Goal: Contribute content: Contribute content

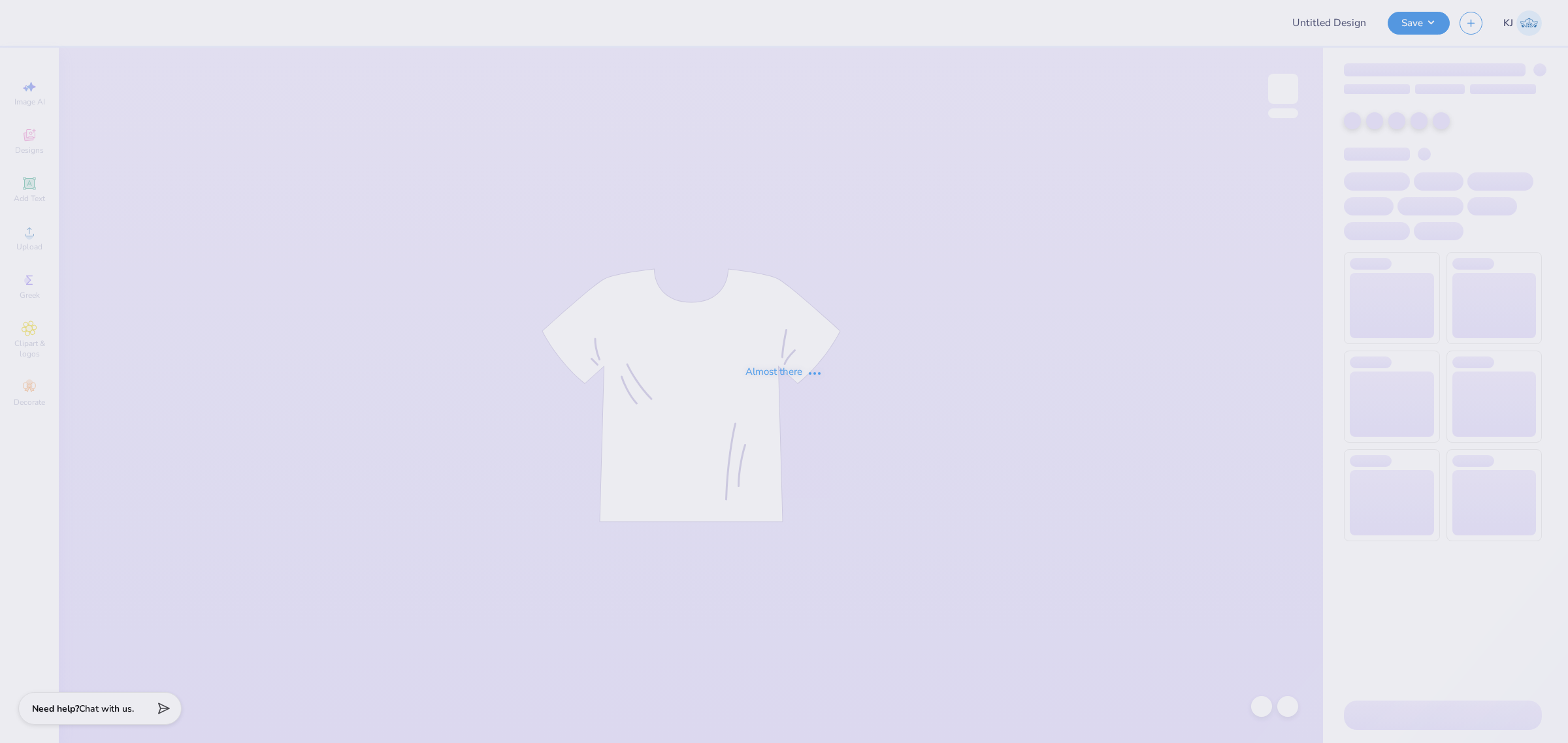
type input "[PERSON_NAME]"
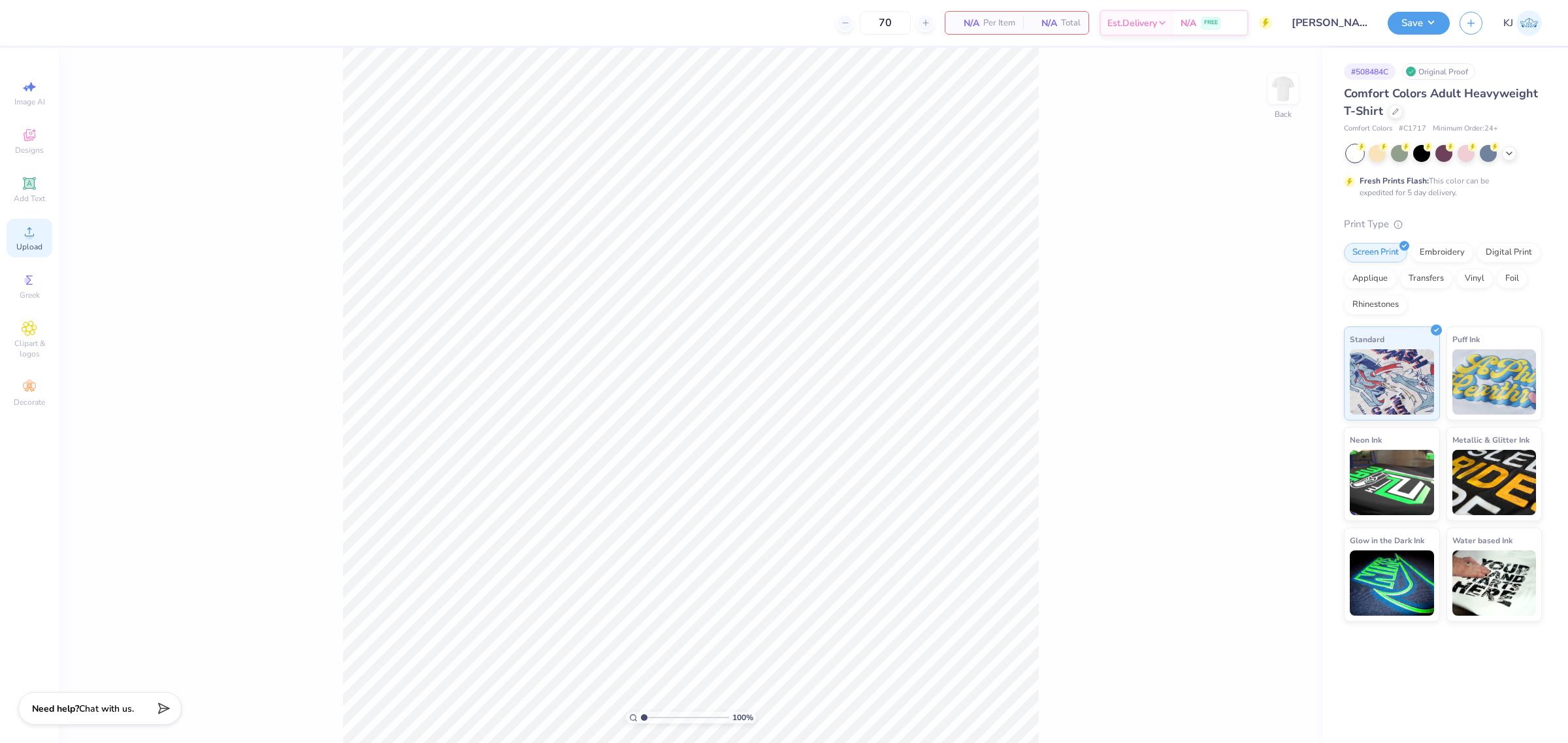
click at [24, 234] on icon at bounding box center [29, 232] width 16 height 16
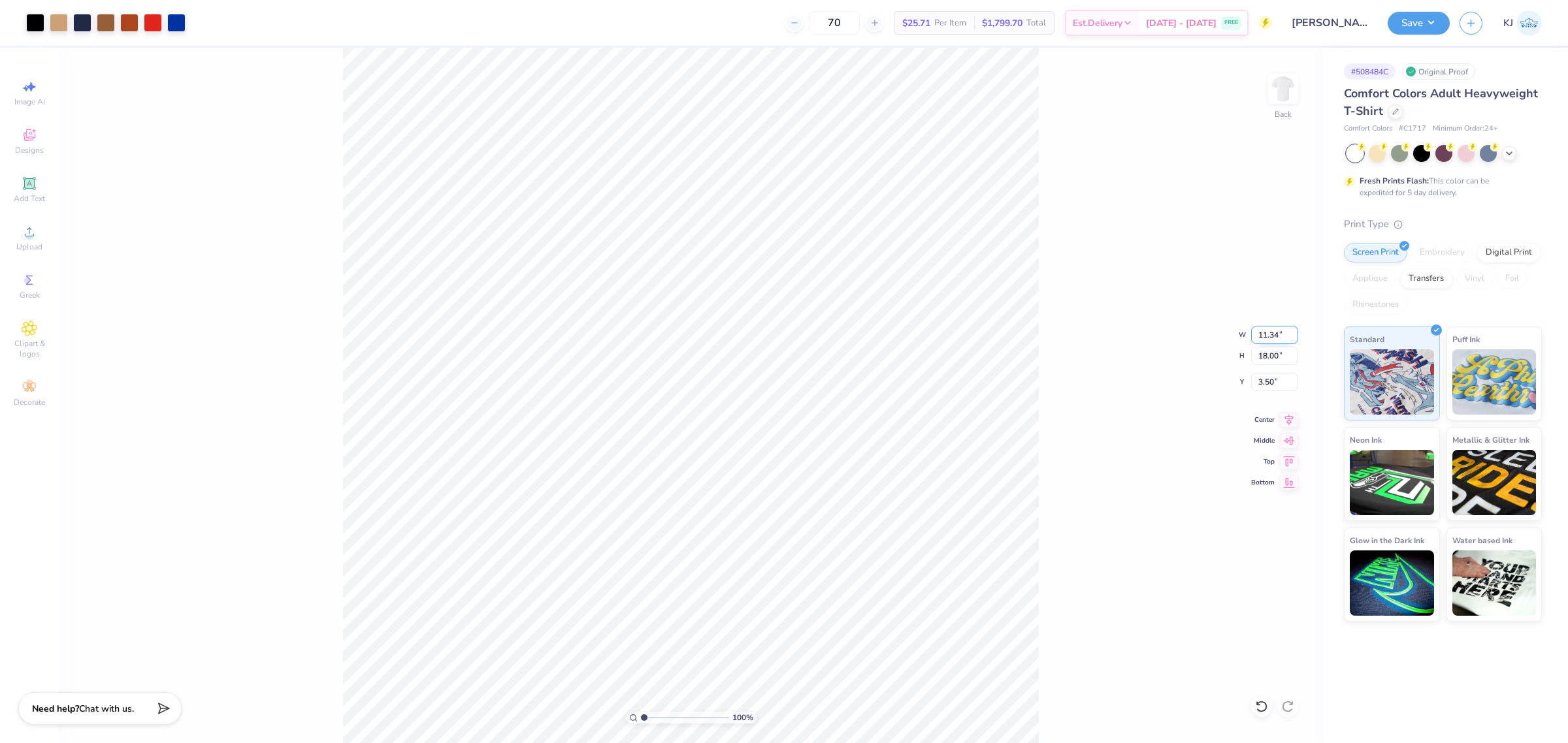
click at [1259, 336] on input "11.34" at bounding box center [1275, 335] width 47 height 18
click at [1261, 354] on input "18.00" at bounding box center [1275, 355] width 47 height 18
type input "15"
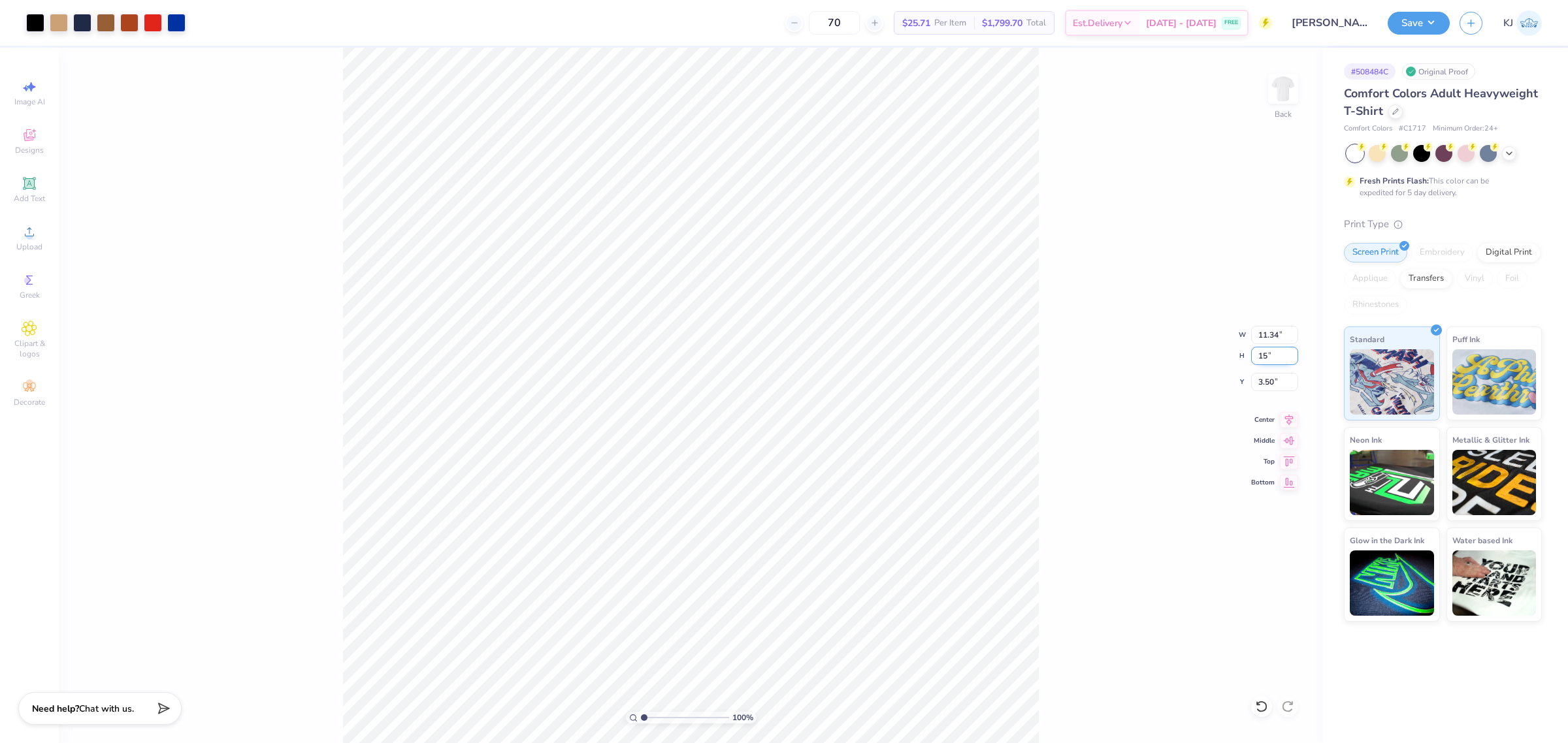
type input "9.45"
type input "15.00"
type input "5.00"
click at [1262, 337] on input "9.45" at bounding box center [1275, 335] width 47 height 18
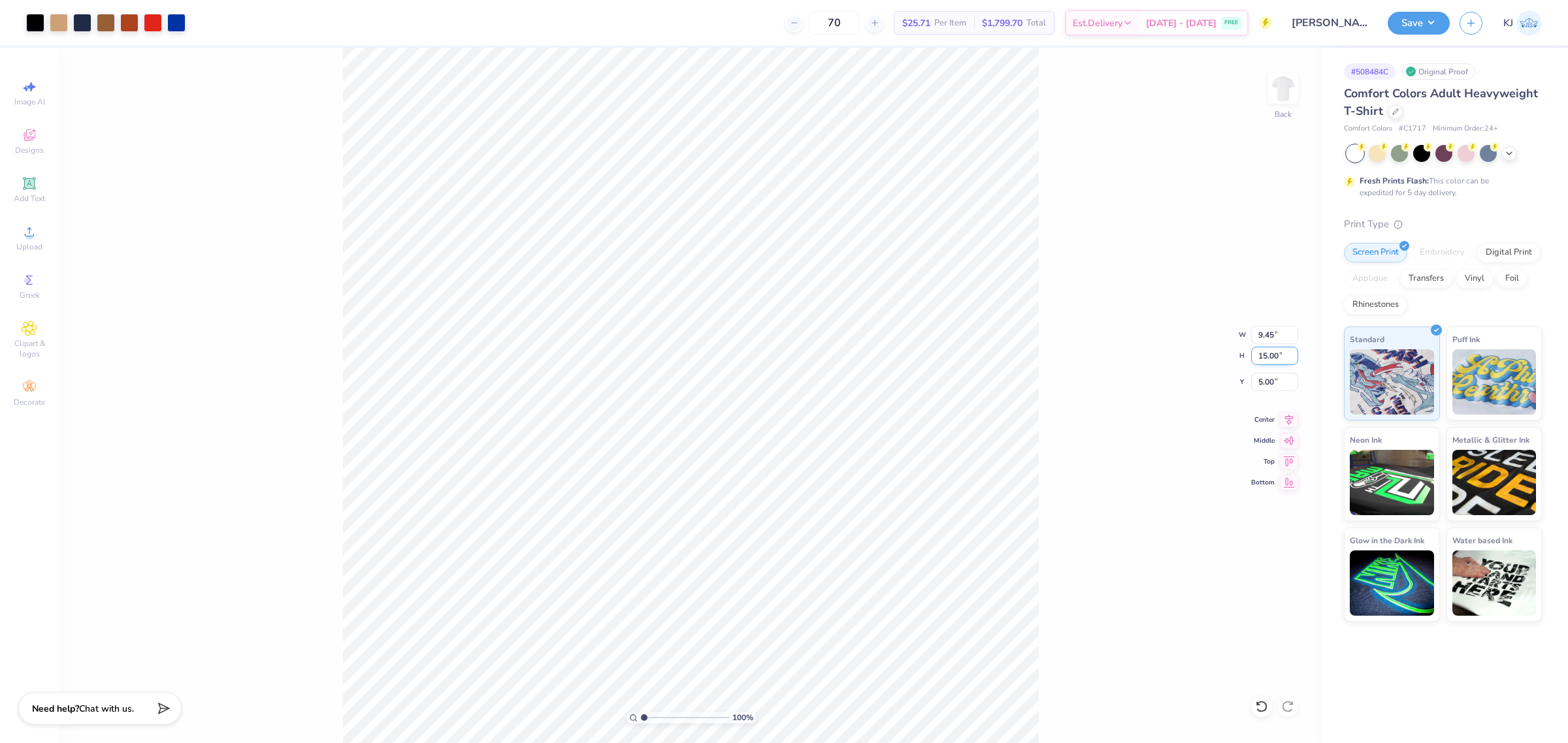
click at [1262, 354] on input "15.00" at bounding box center [1275, 355] width 47 height 18
type input "11"
type input "6.93"
type input "11.00"
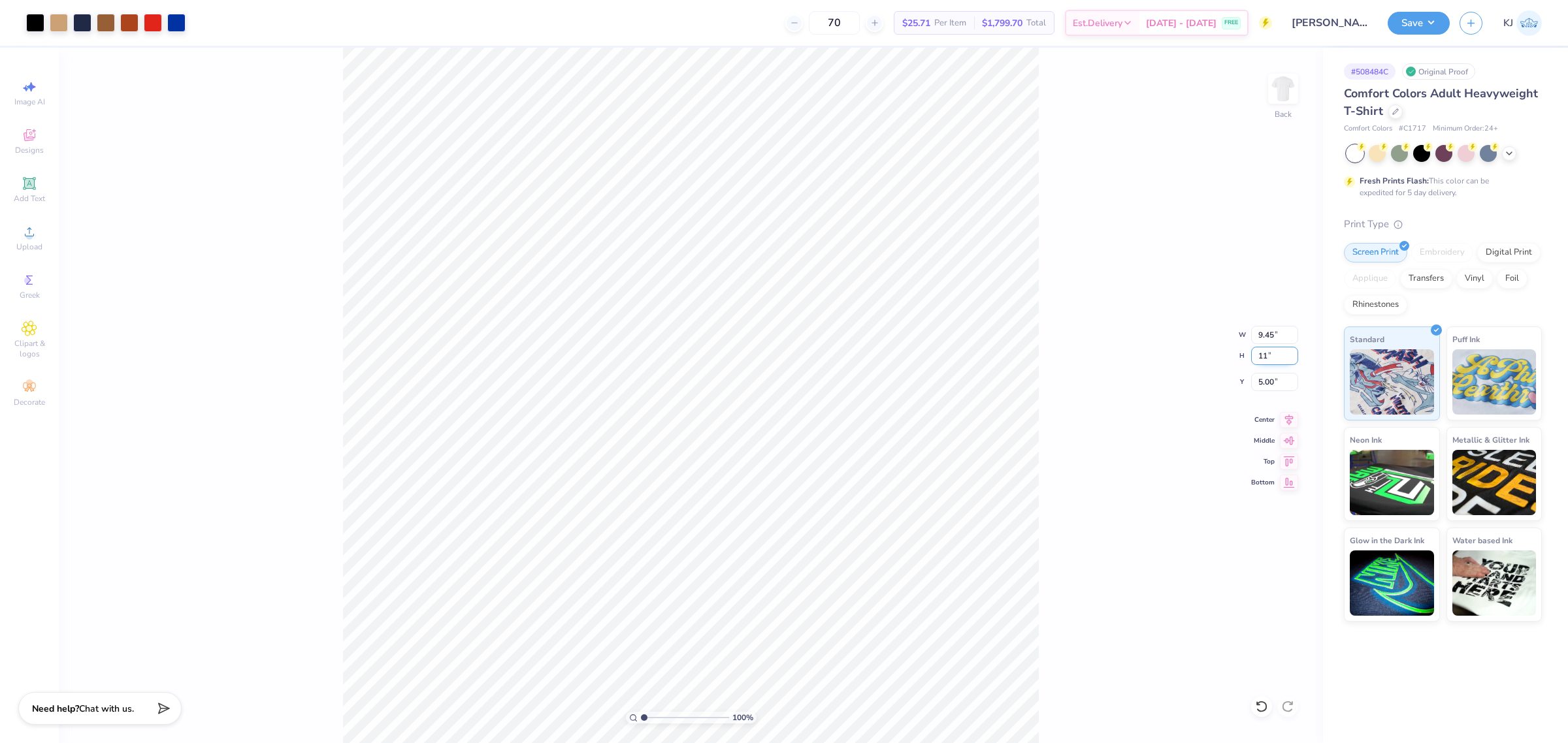
type input "7.00"
click at [1258, 335] on input "6.93" at bounding box center [1275, 335] width 47 height 18
type input "5.00"
type input "7.94"
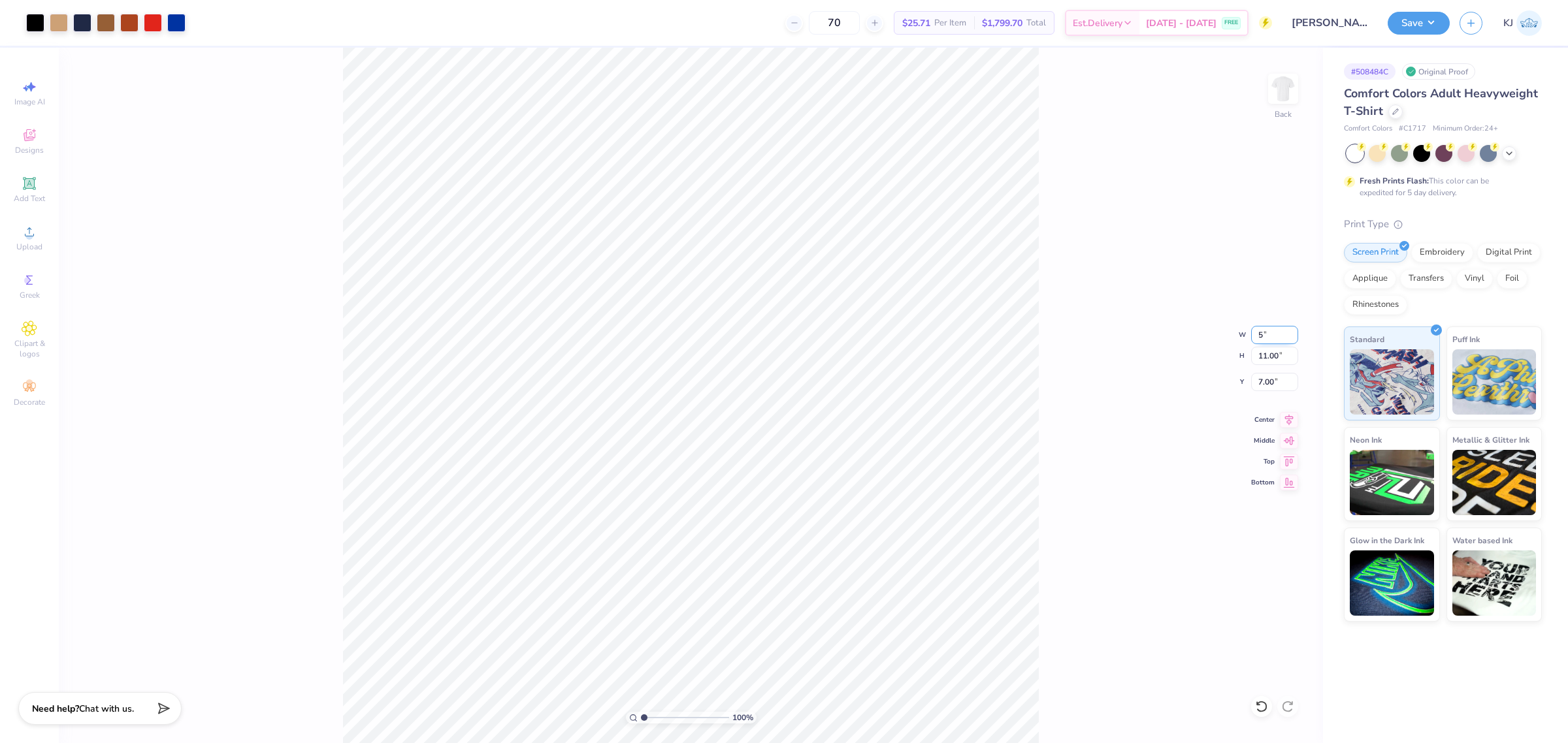
type input "8.53"
click at [1261, 354] on input "7.94" at bounding box center [1275, 355] width 47 height 18
type input "8.00"
type input "5.04"
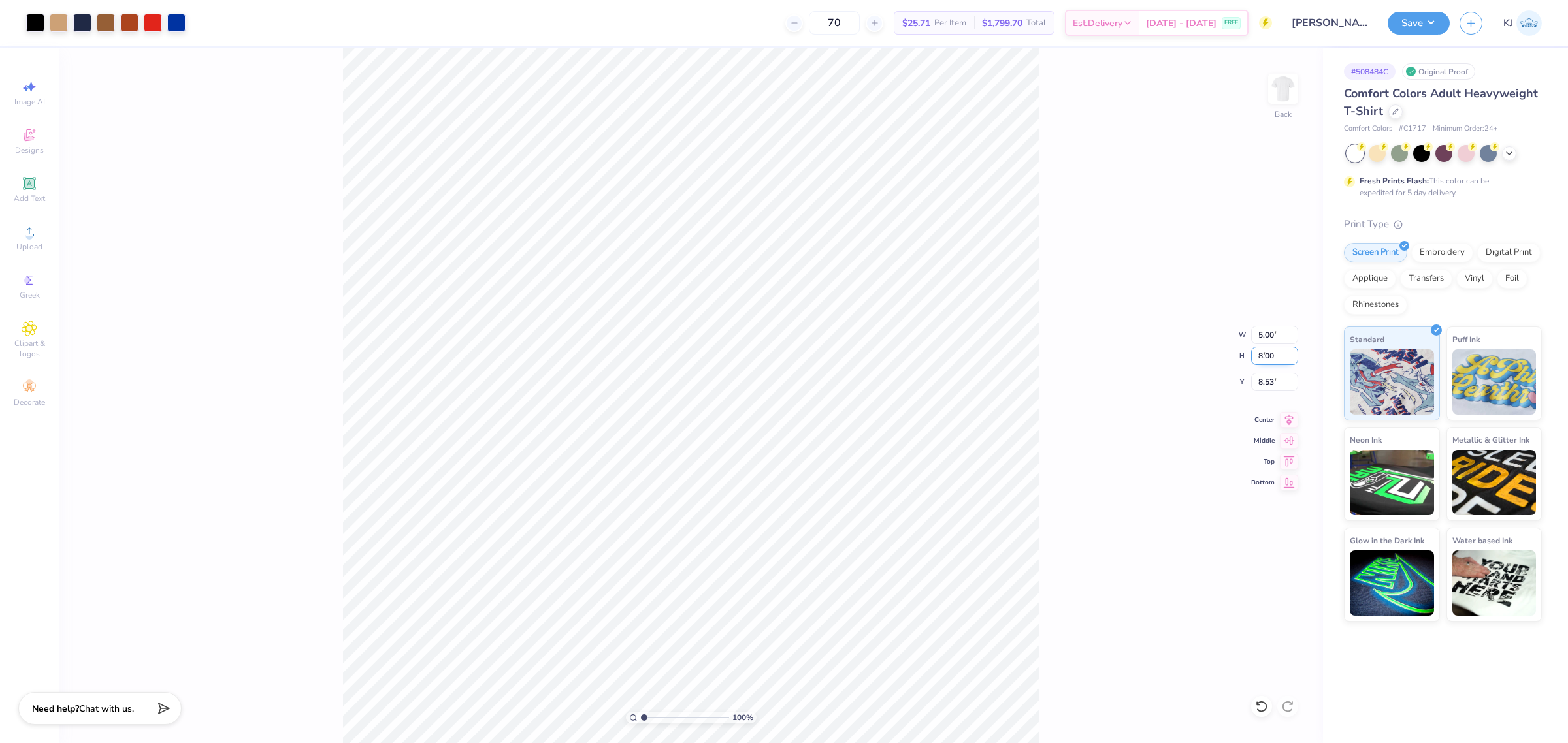
type input "8.50"
click at [1084, 438] on div "100 % Back W 5.04 5.04 " H 8.00 8.00 " Y 8.50 8.50 " Center Middle Top Bottom" at bounding box center [691, 395] width 1264 height 695
click at [1278, 384] on input "8.50" at bounding box center [1275, 382] width 47 height 18
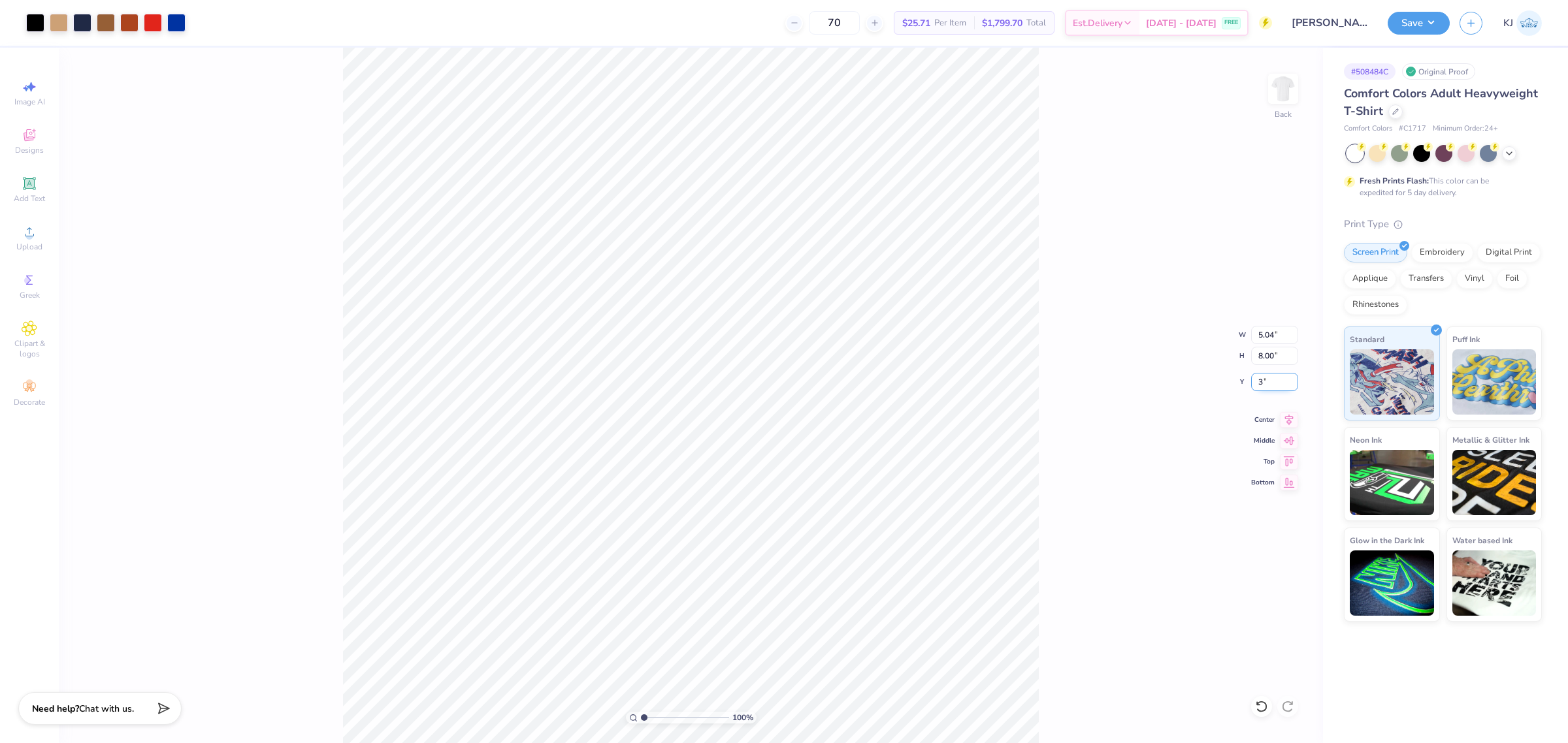
type input "3.00"
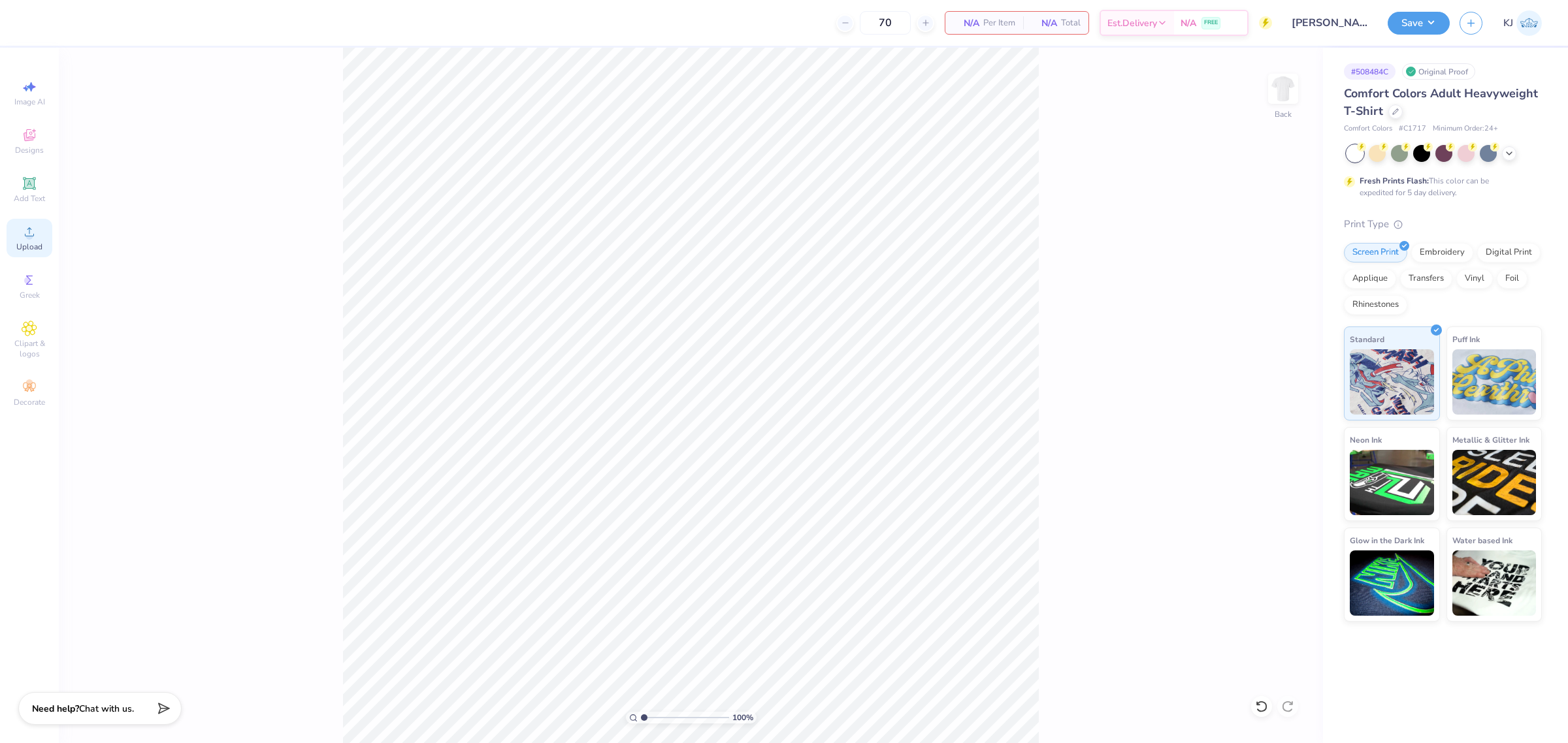
click at [23, 240] on div "Upload" at bounding box center [29, 238] width 46 height 39
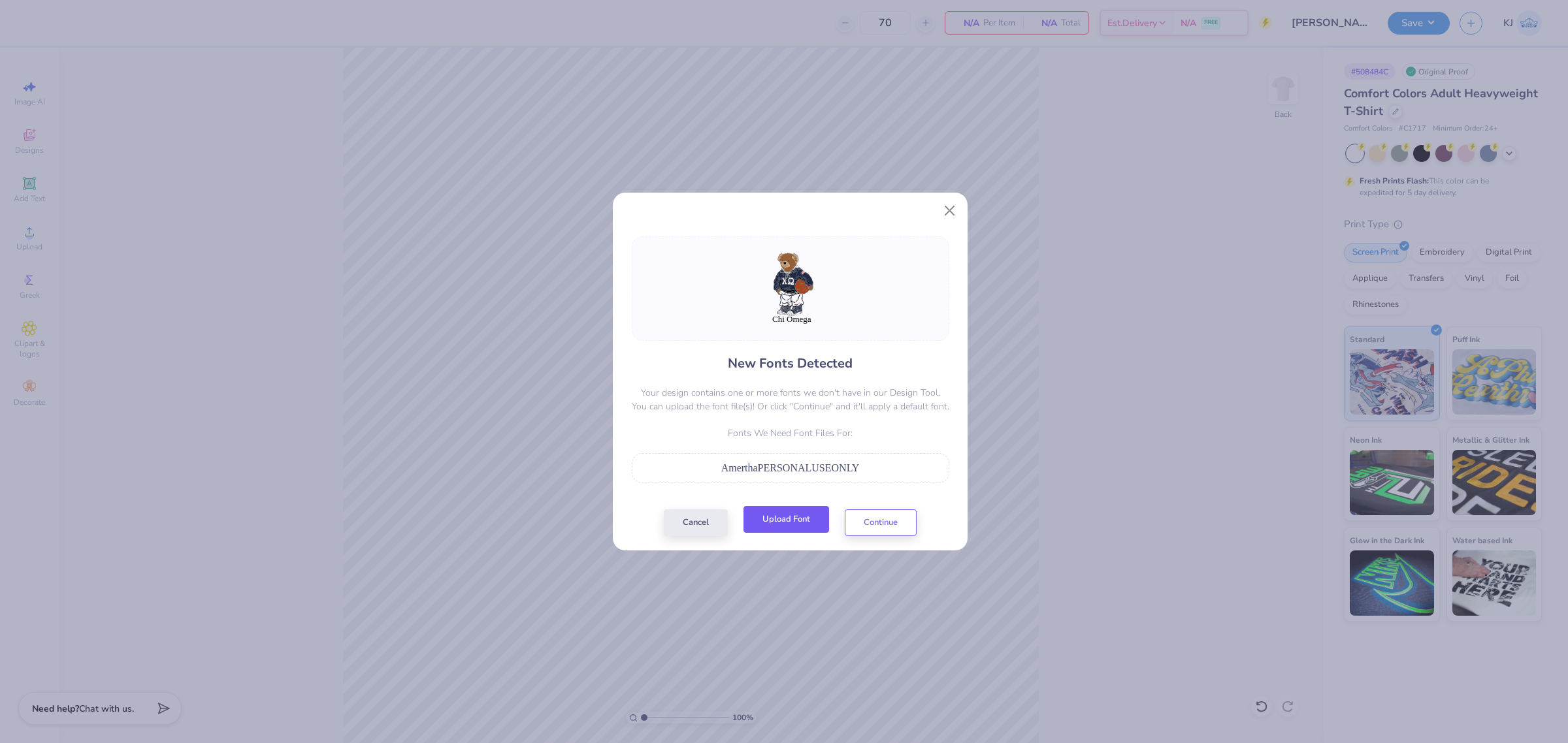
click at [808, 519] on button "Upload Font" at bounding box center [786, 519] width 86 height 27
click at [782, 527] on button "Upload Font" at bounding box center [786, 519] width 86 height 27
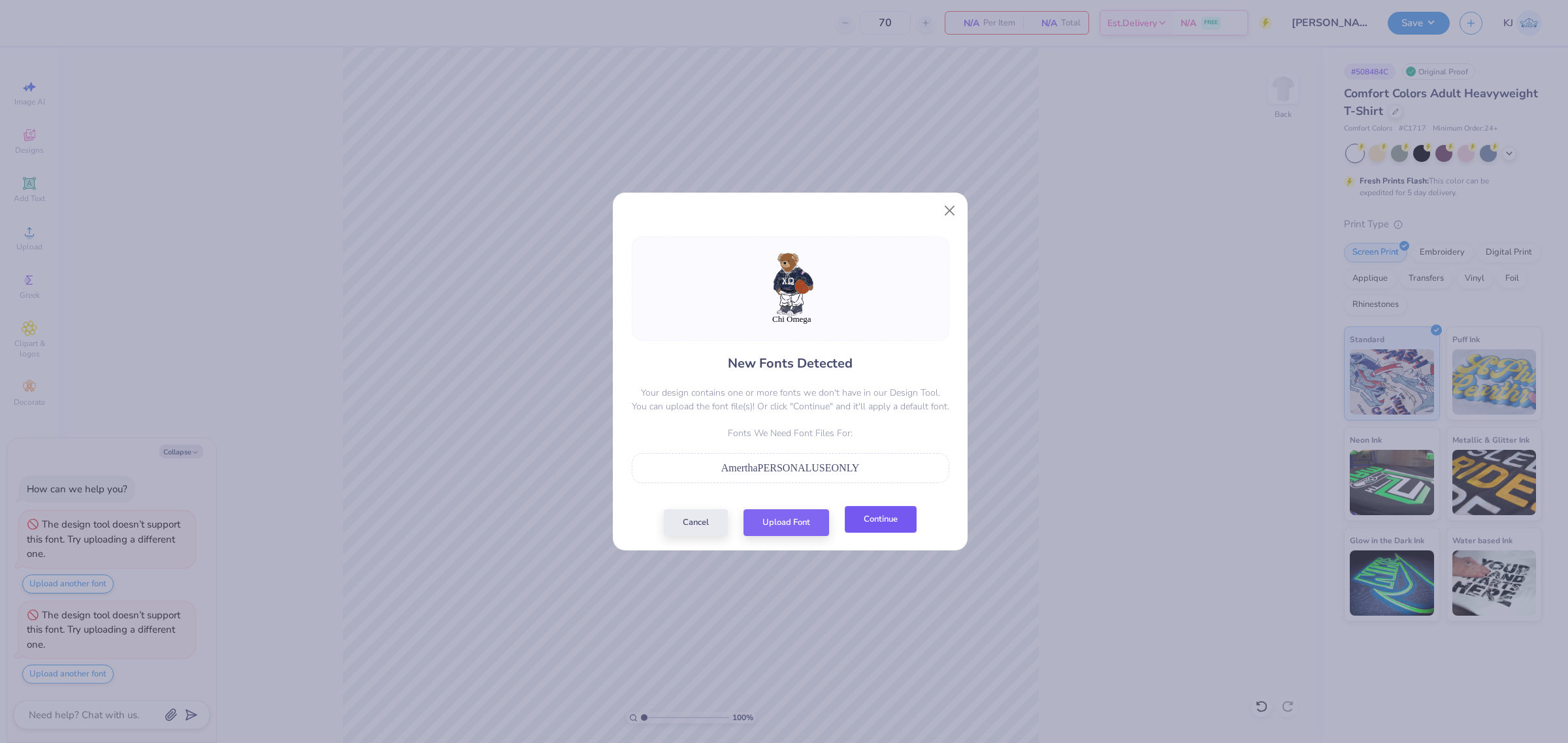
click at [888, 530] on button "Continue" at bounding box center [880, 519] width 72 height 27
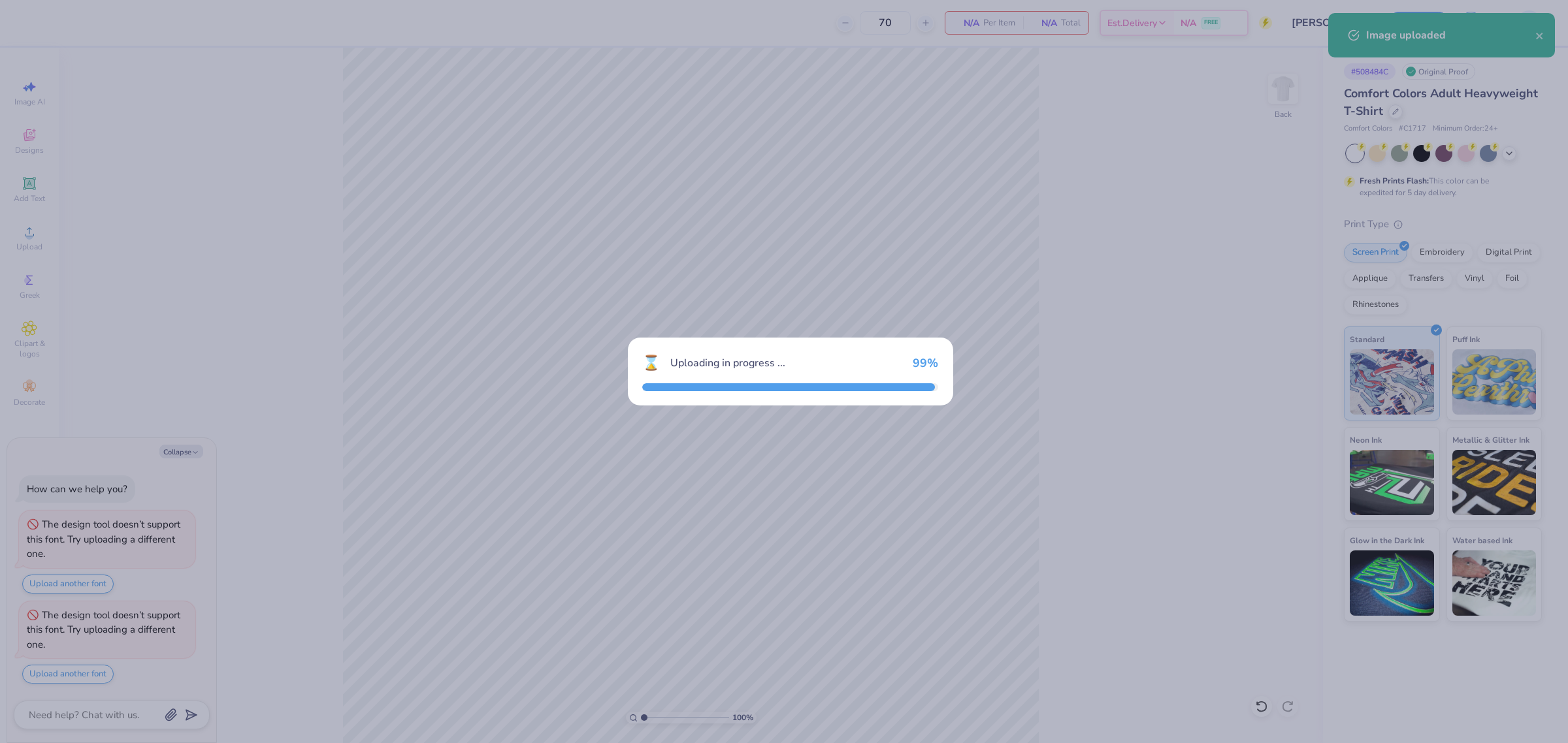
type textarea "x"
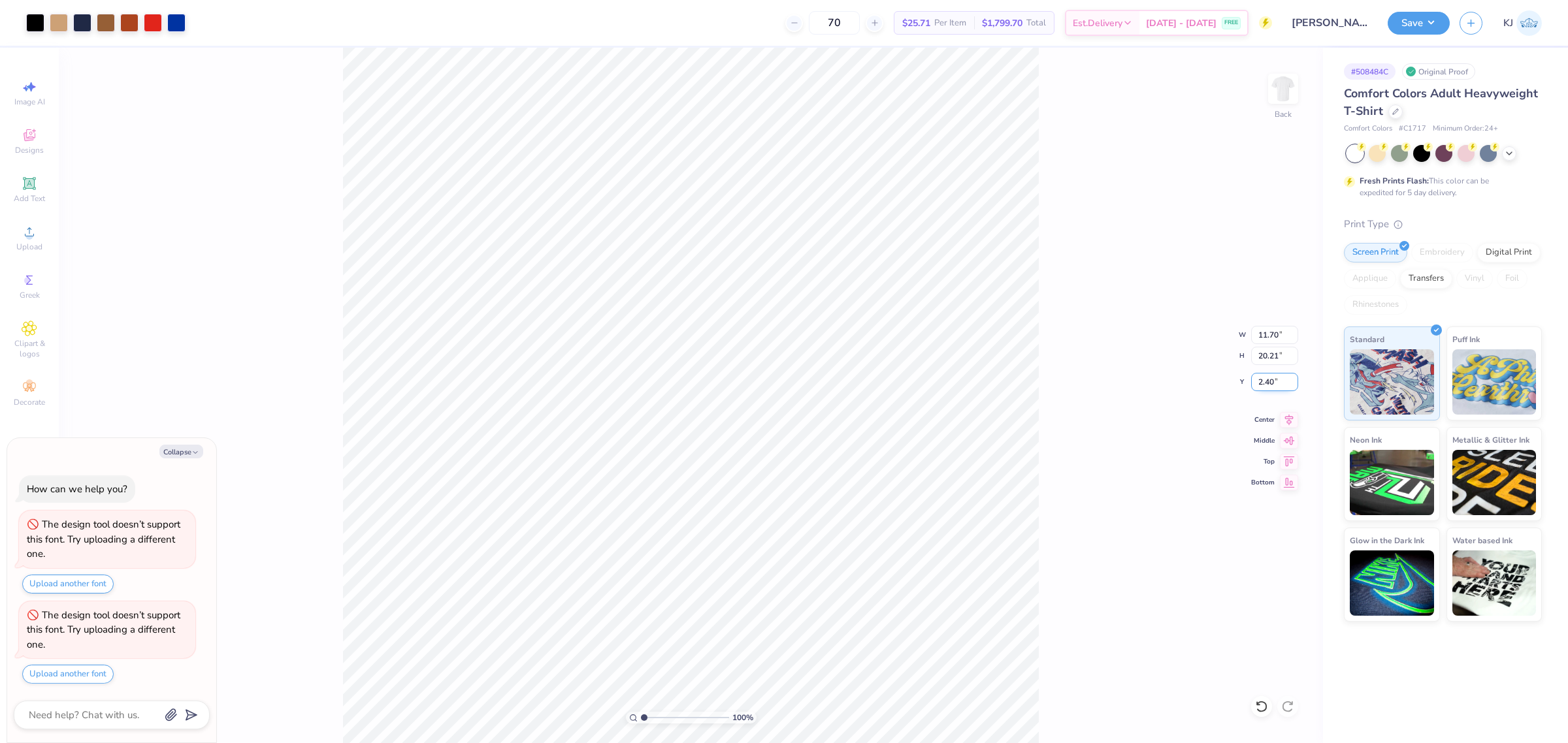
click at [1275, 389] on input "2.40" at bounding box center [1275, 382] width 47 height 18
click at [1262, 361] on input "20.21" at bounding box center [1275, 355] width 47 height 18
type input "8"
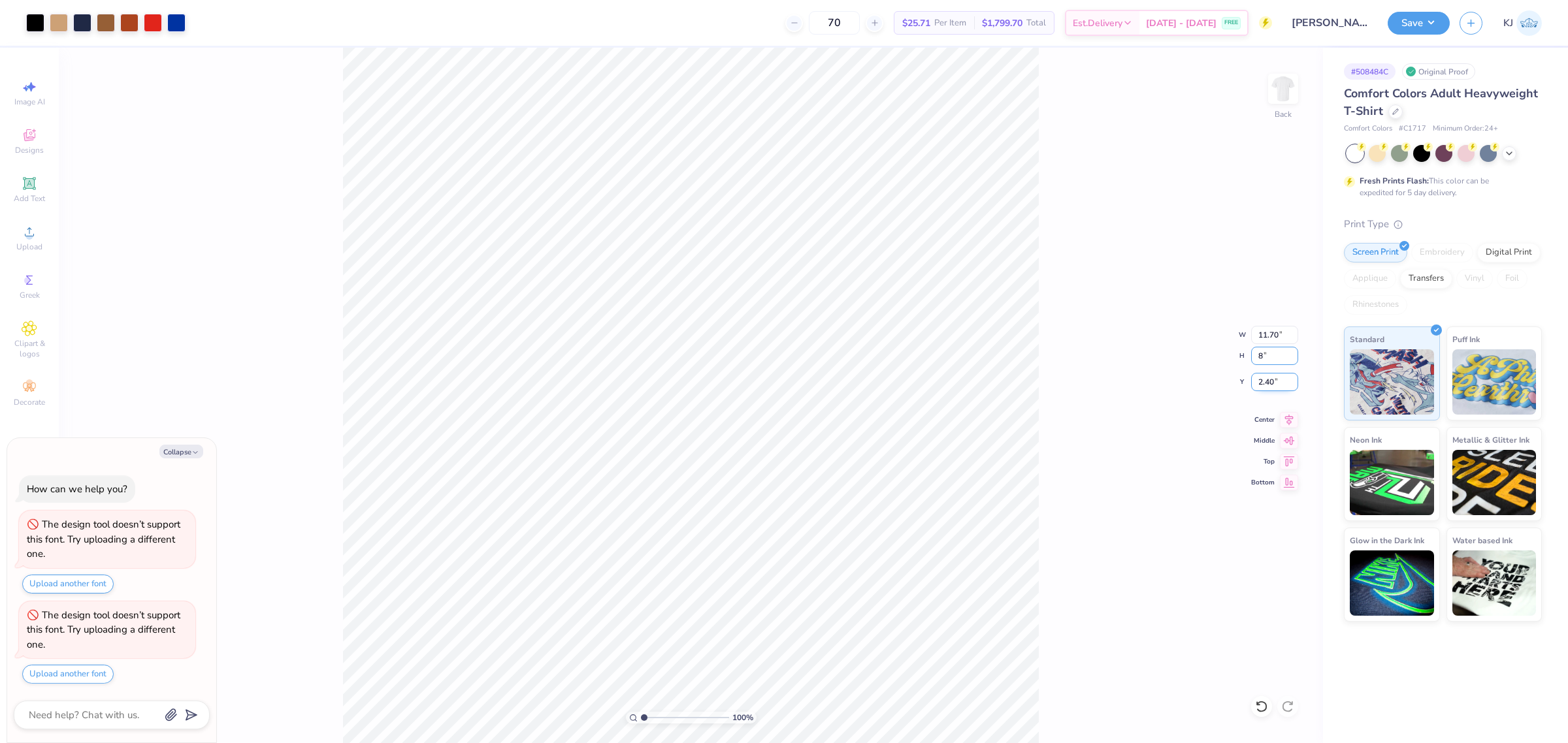
type textarea "x"
type input "4.63"
type input "8.00"
click at [1265, 380] on input "8.51" at bounding box center [1275, 382] width 47 height 18
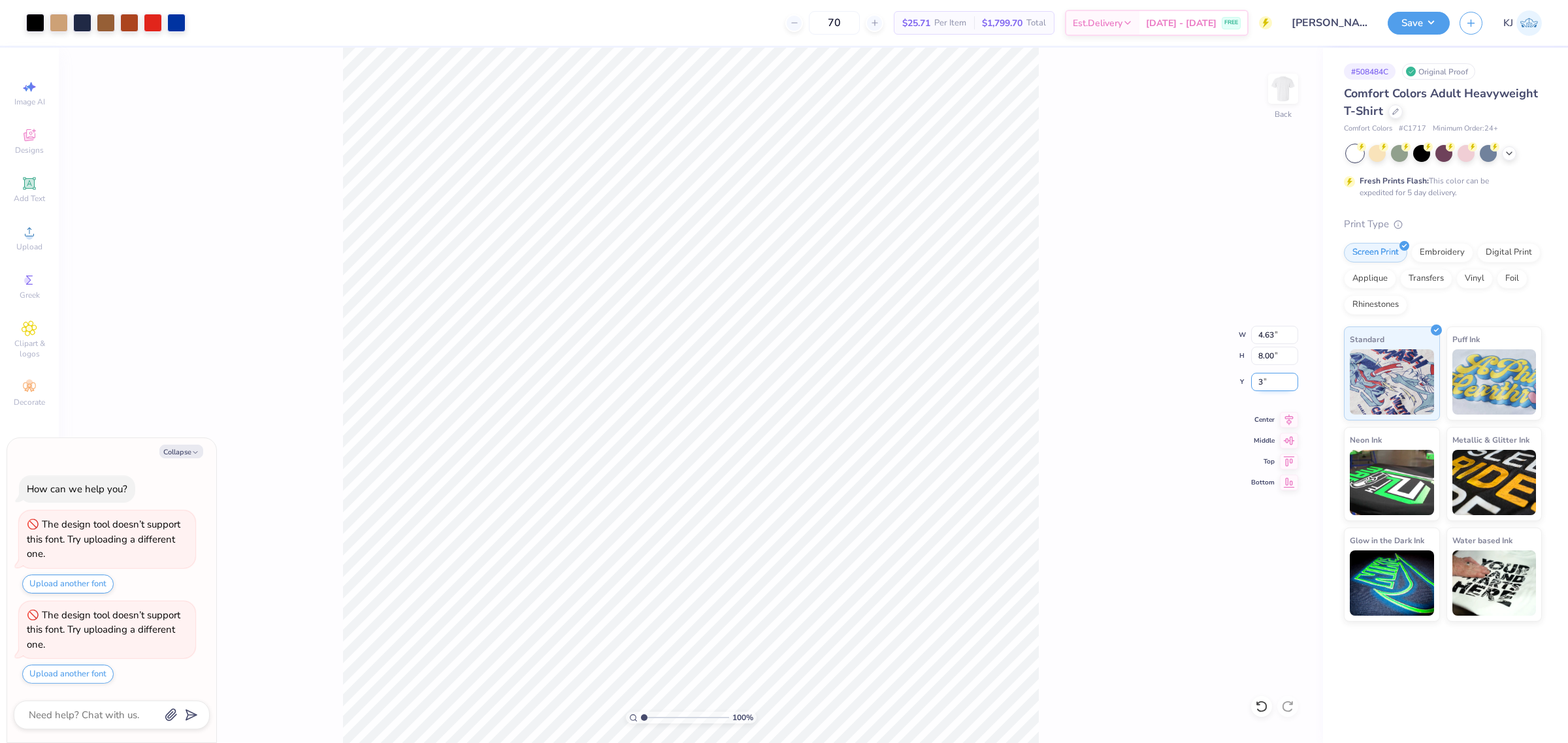
type input "3"
type textarea "x"
type input "3.00"
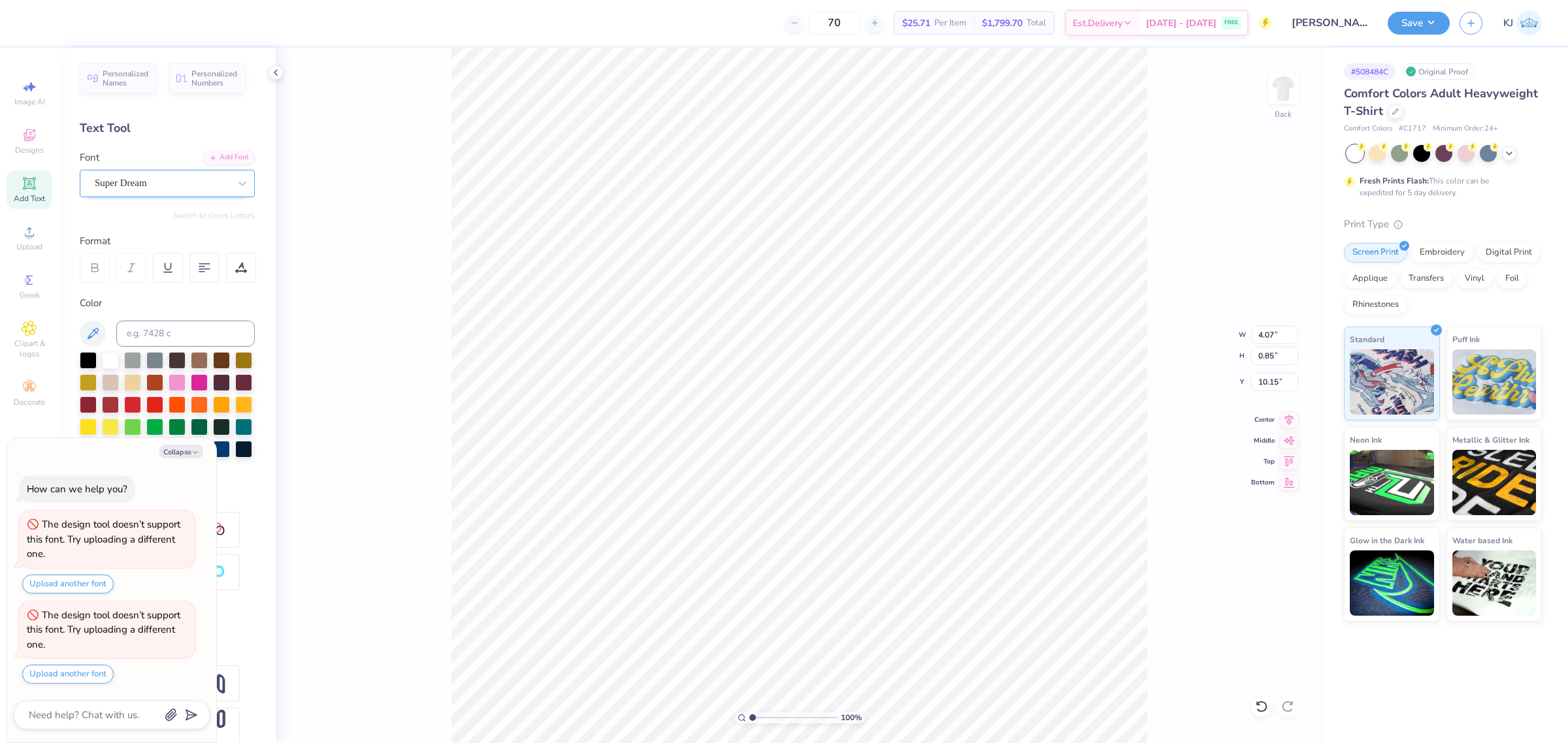
click at [169, 181] on div "Super Dream" at bounding box center [162, 183] width 137 height 20
type textarea "x"
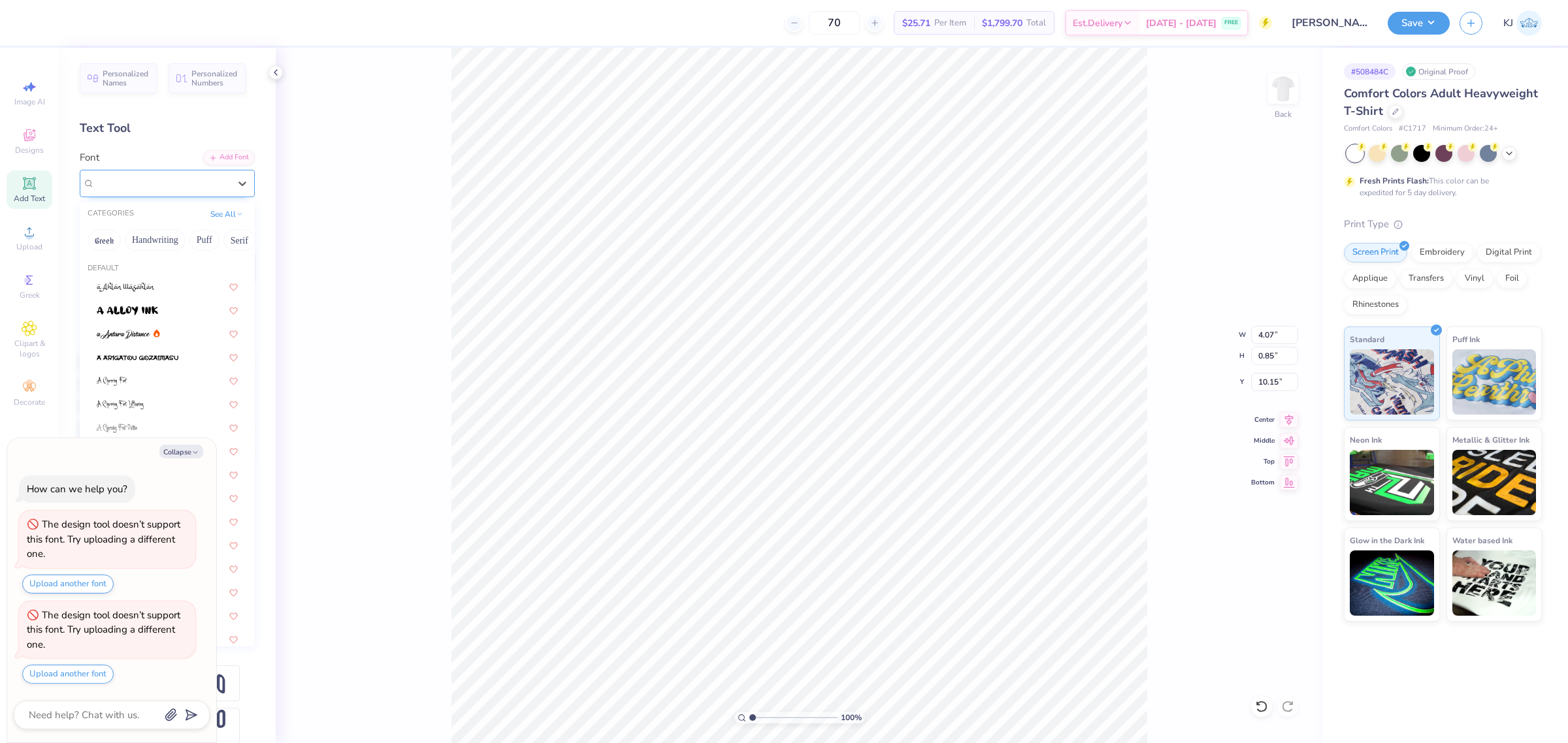
type input "a"
type textarea "x"
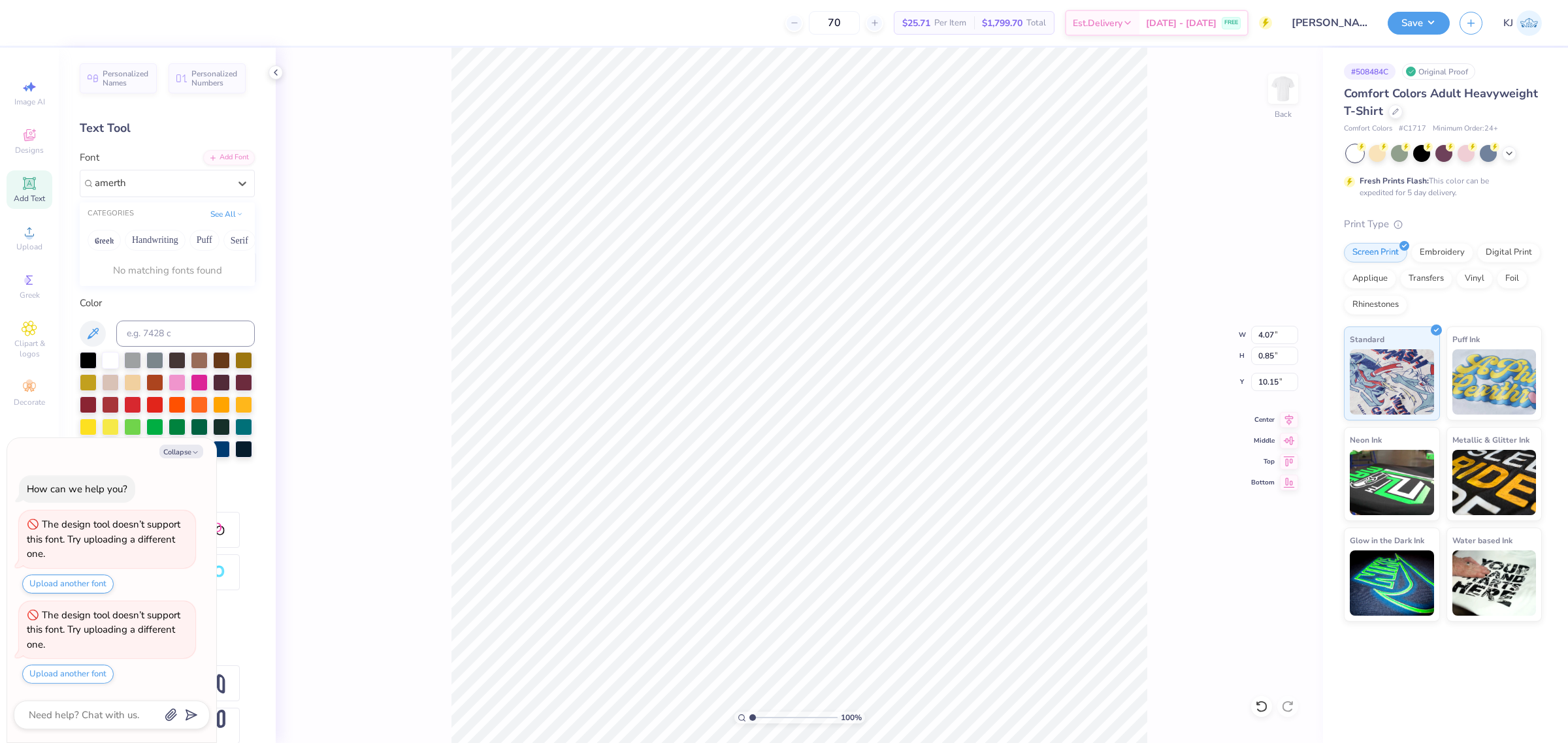
type input "amerth"
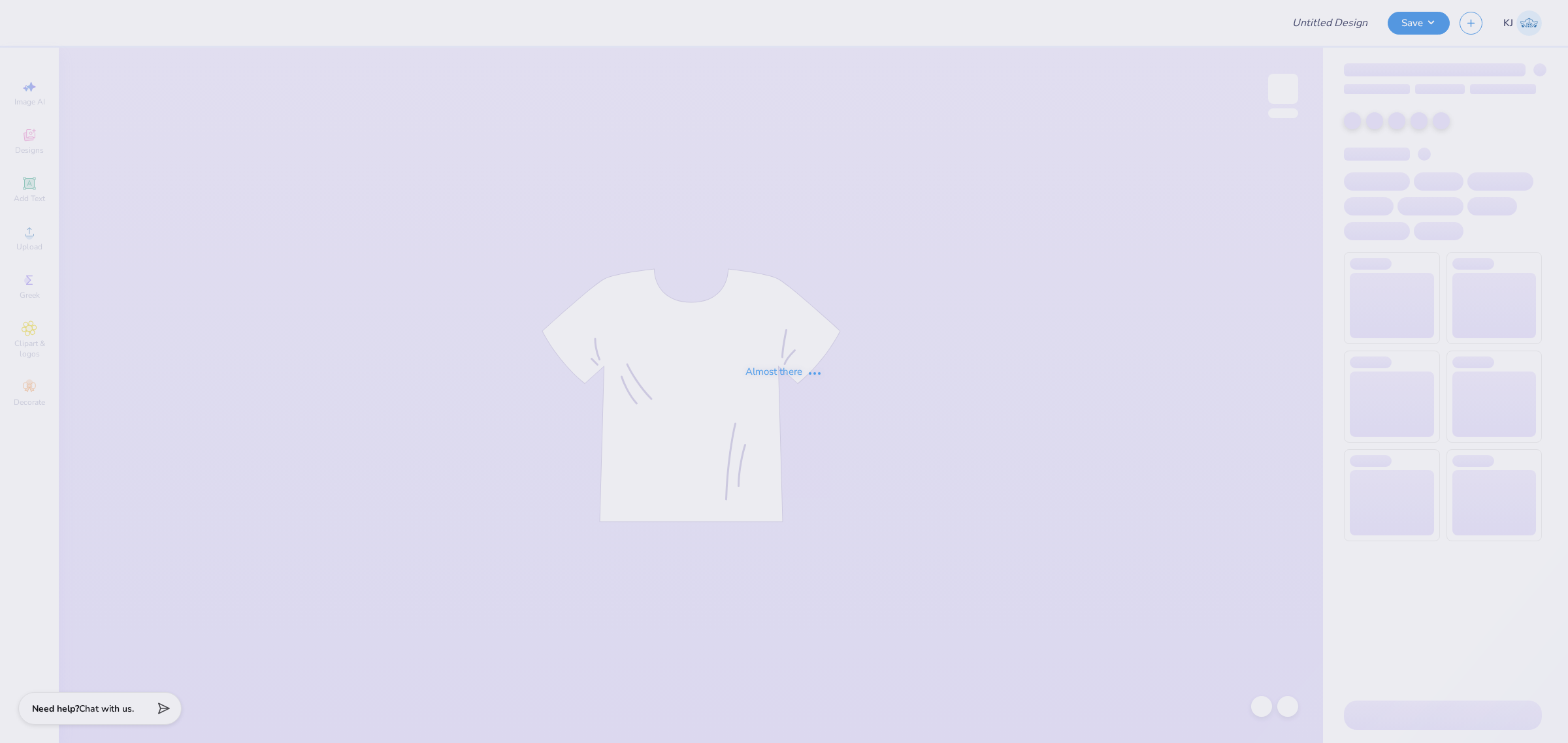
type input "[PERSON_NAME]"
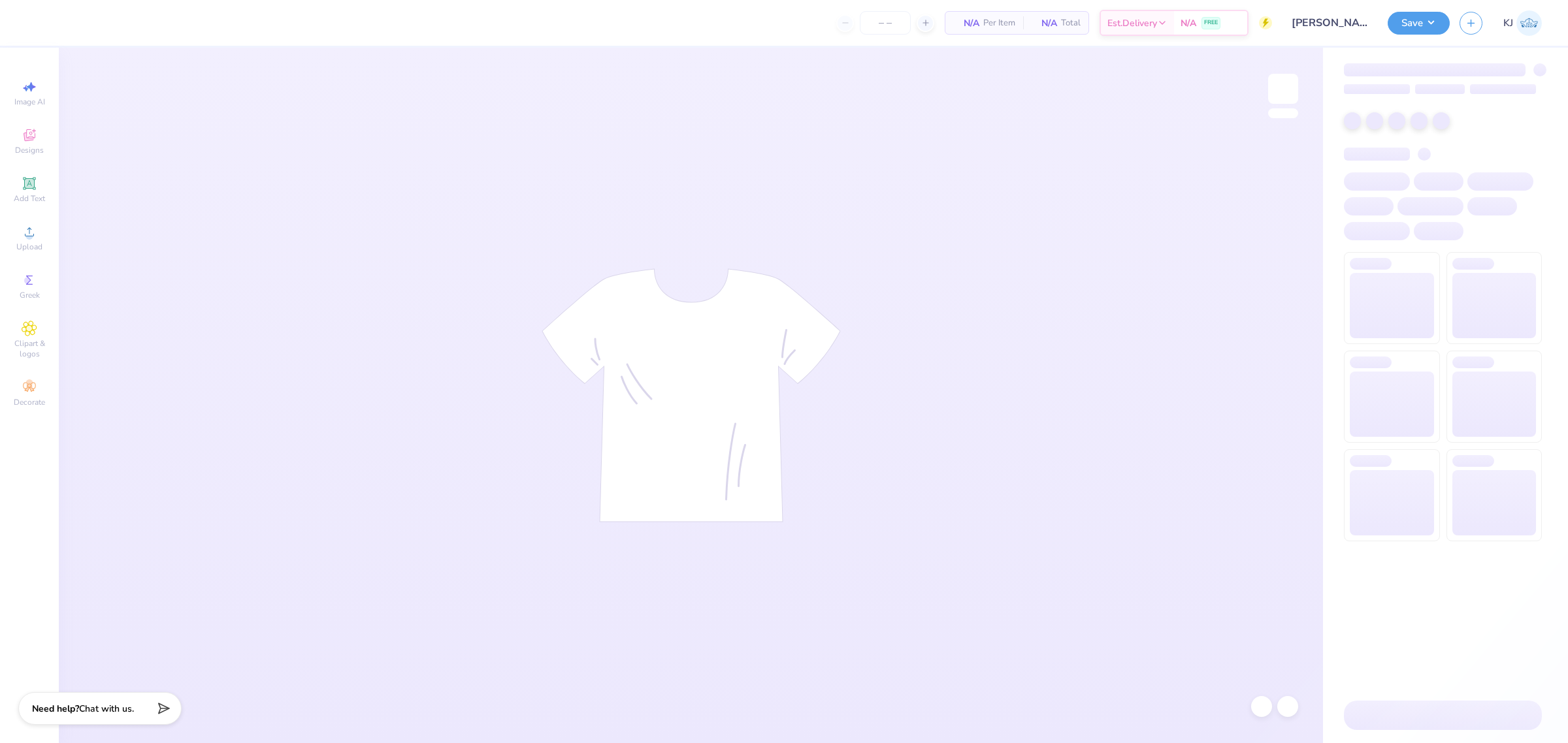
type input "70"
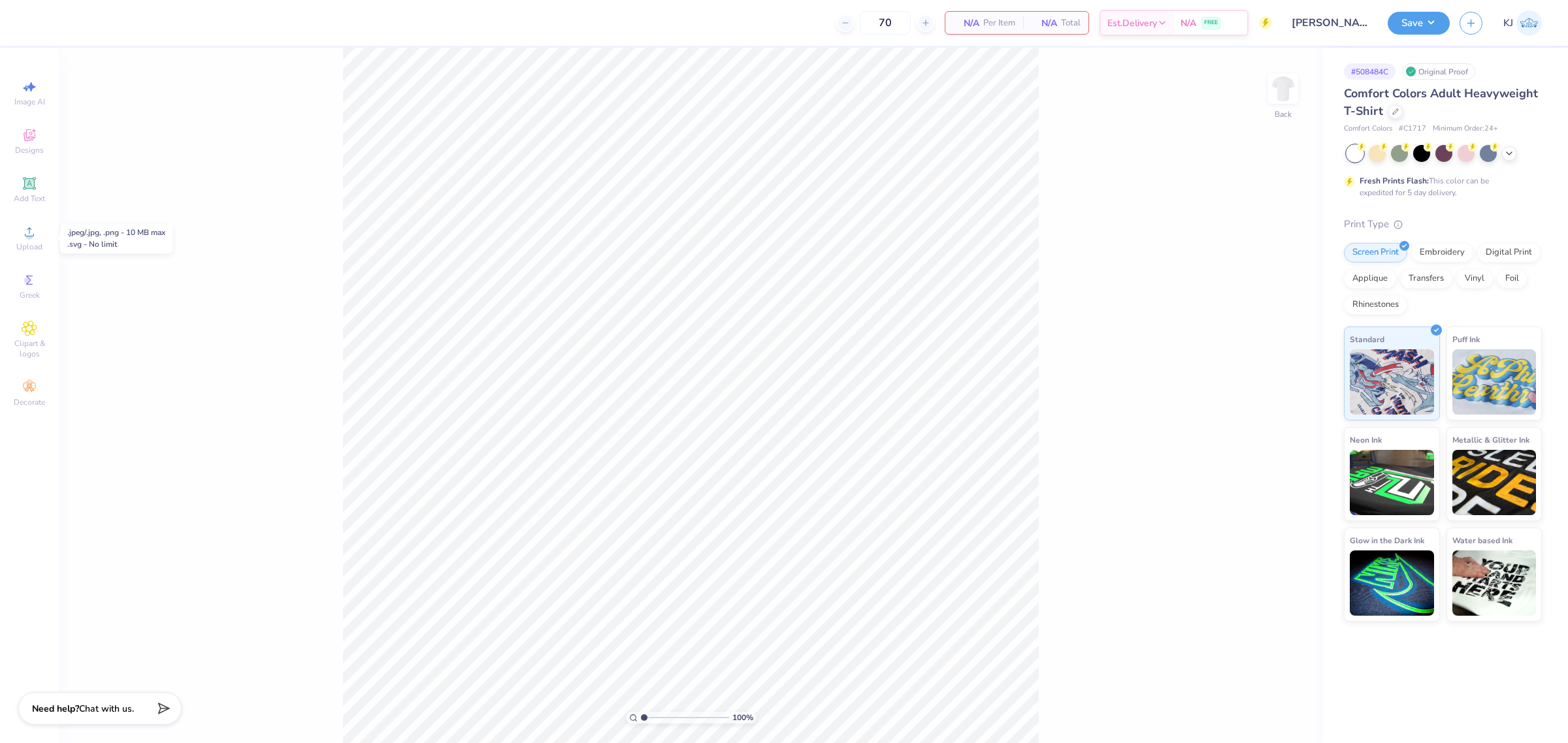
click at [38, 249] on span "Upload" at bounding box center [29, 246] width 26 height 10
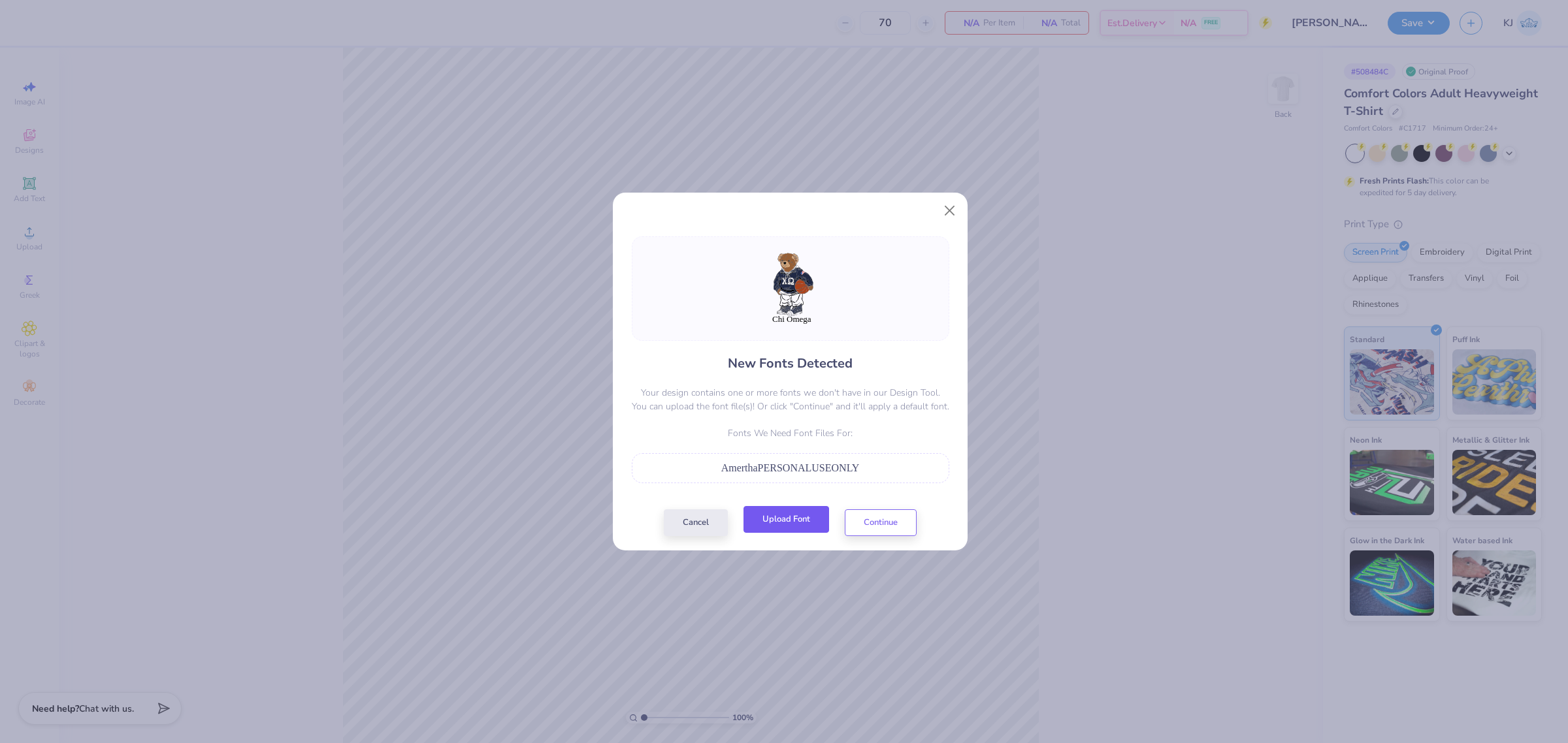
click at [811, 523] on button "Upload Font" at bounding box center [786, 519] width 86 height 27
click at [804, 517] on button "Upload Font" at bounding box center [786, 519] width 86 height 27
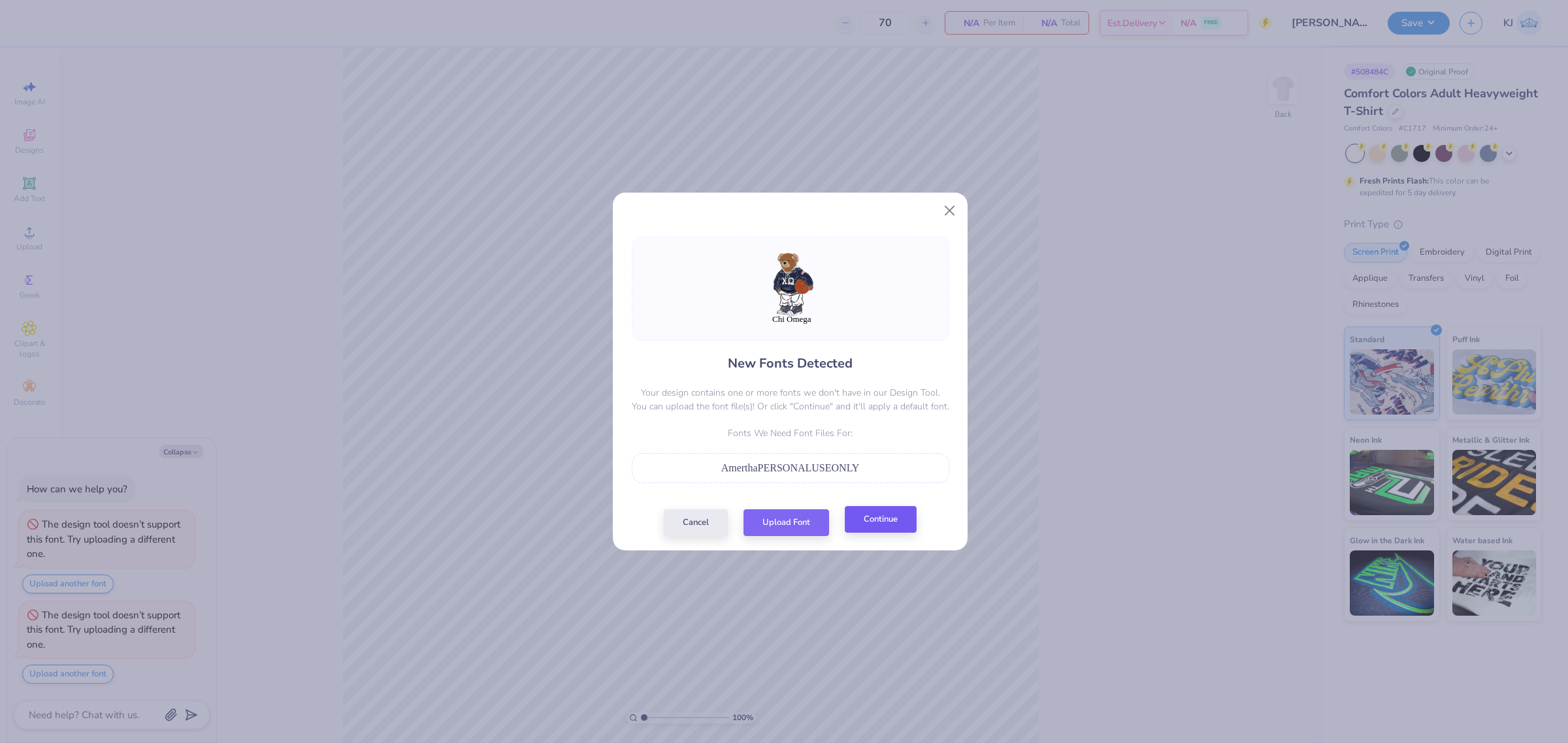
drag, startPoint x: 869, startPoint y: 509, endPoint x: 871, endPoint y: 516, distance: 7.3
click at [870, 513] on div "New Fonts Detected Your design contains one or more fonts we don't have in our …" at bounding box center [790, 386] width 325 height 300
click at [872, 519] on button "Continue" at bounding box center [880, 519] width 72 height 27
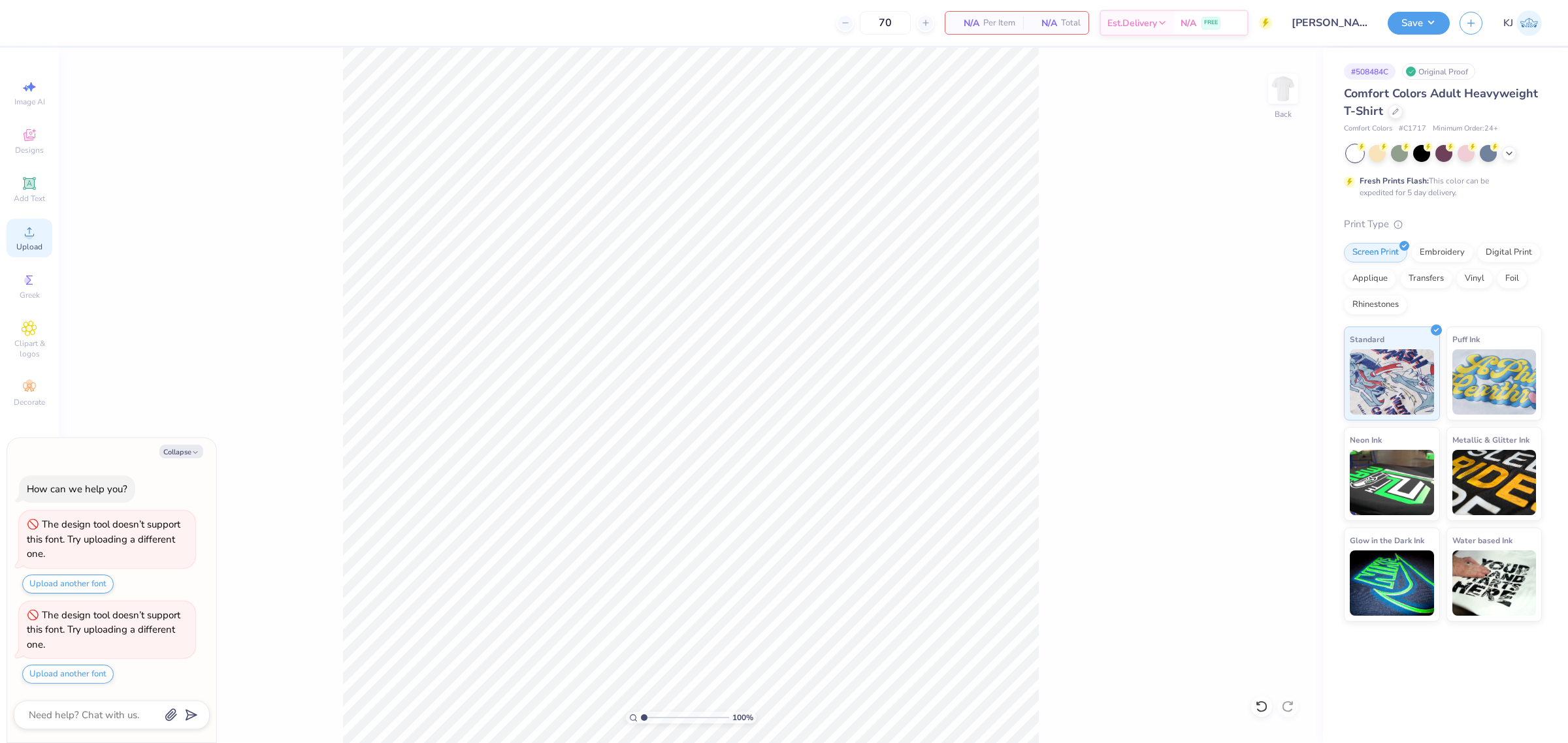
click at [32, 235] on circle at bounding box center [28, 235] width 7 height 7
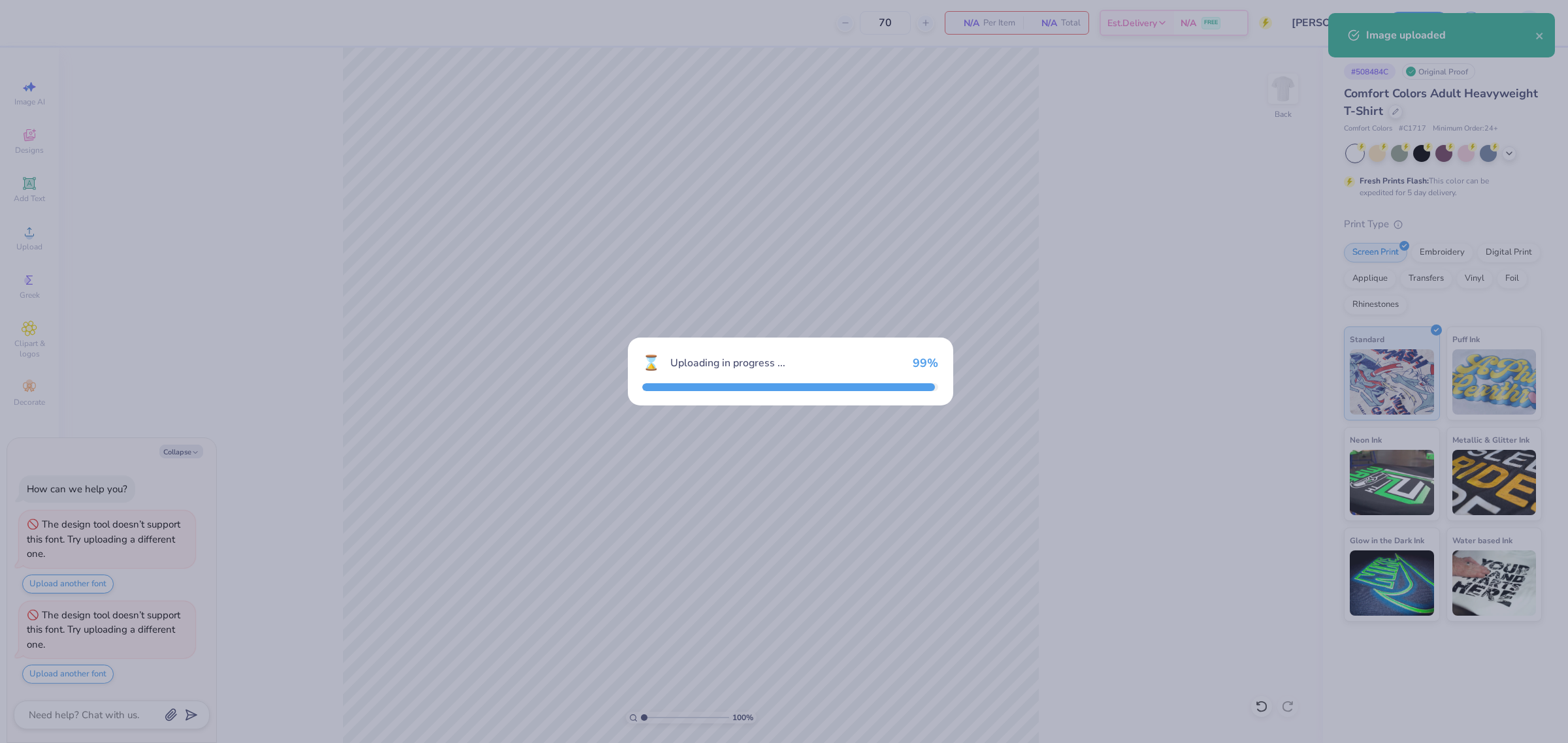
type textarea "x"
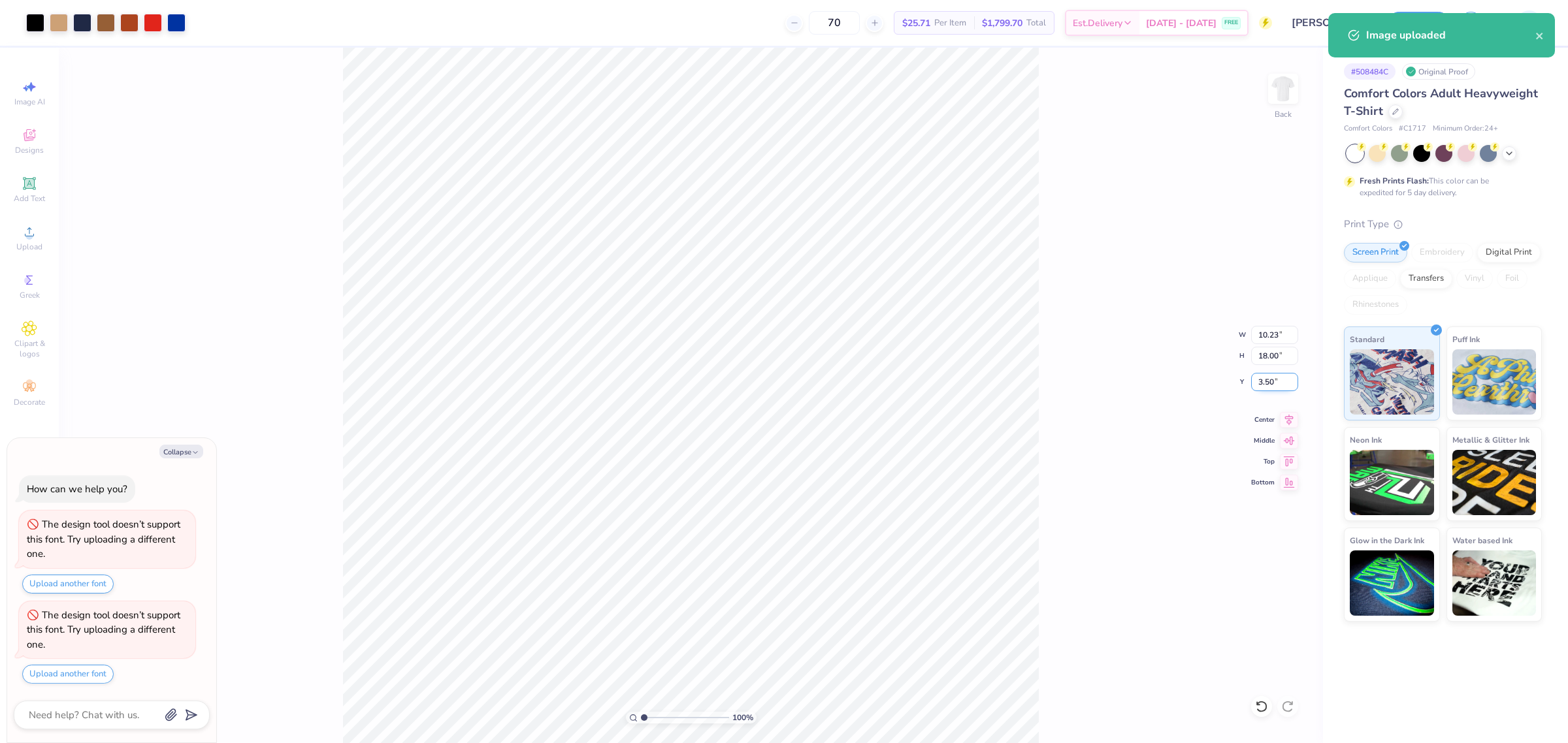
click at [1277, 383] on input "3.50" at bounding box center [1275, 382] width 47 height 18
click at [1262, 353] on input "18.00" at bounding box center [1275, 355] width 47 height 18
type input "8"
type textarea "x"
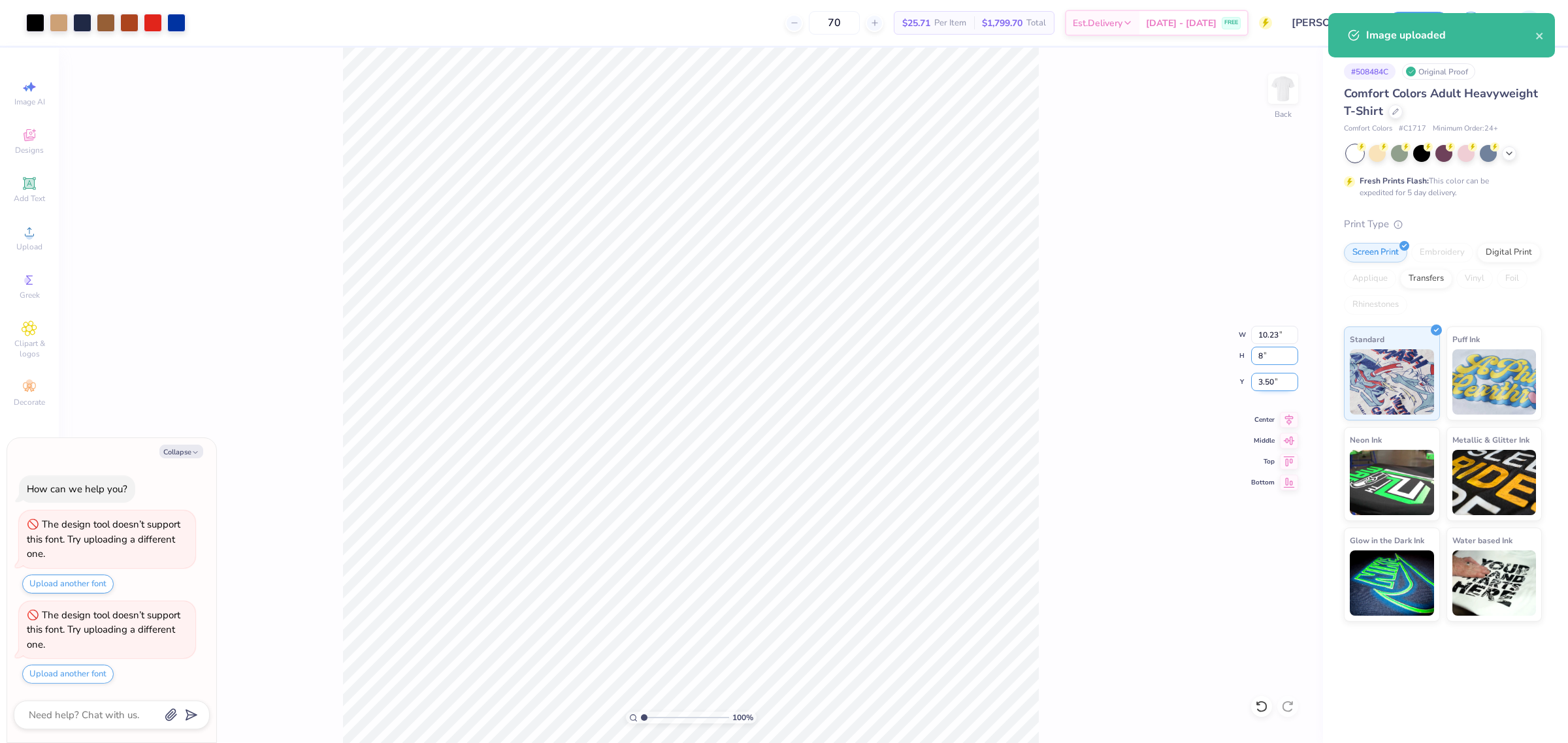
type input "4.55"
type input "8.00"
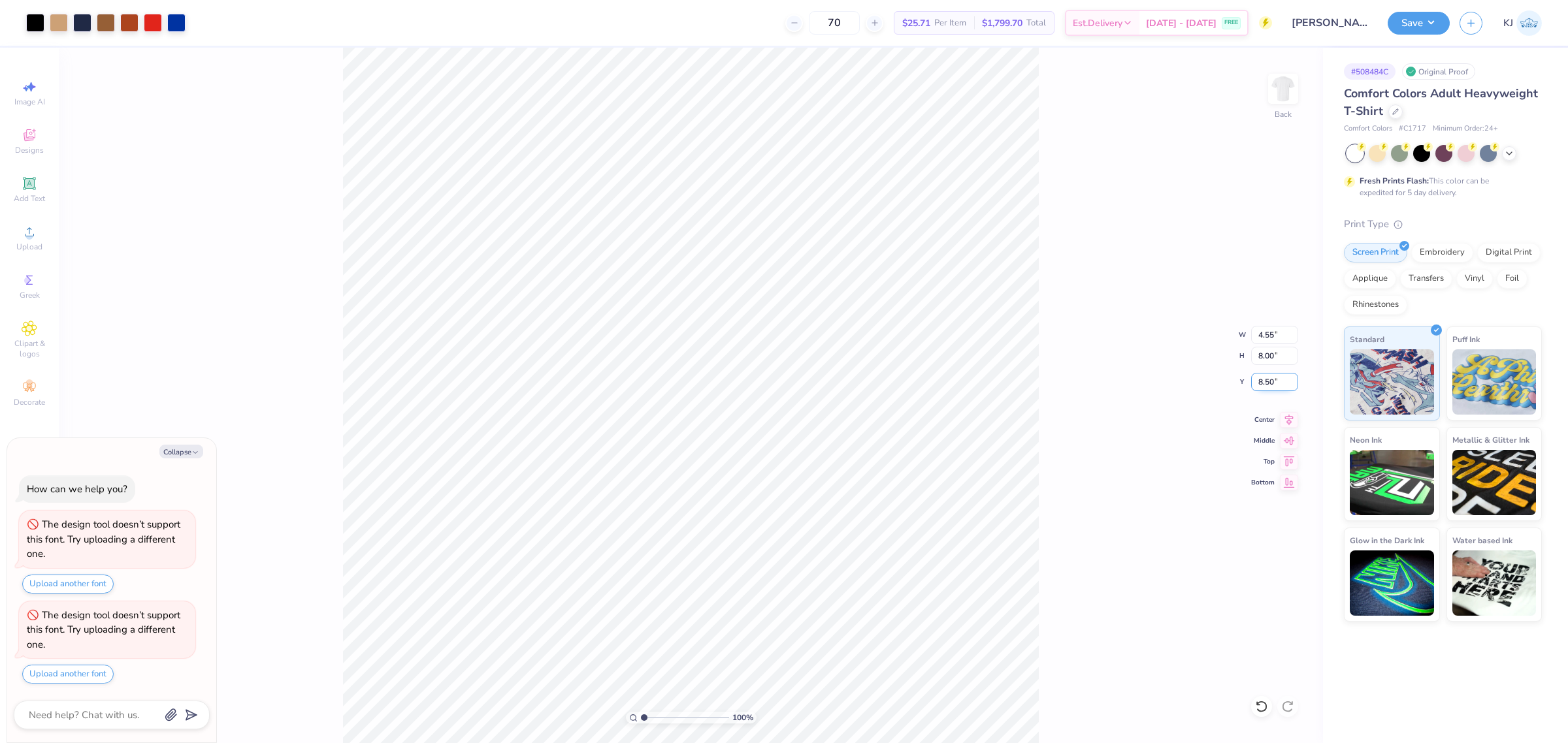
click at [1262, 383] on input "8.50" at bounding box center [1275, 382] width 47 height 18
type input "3.00"
type textarea "x"
click at [1259, 359] on input "8.00" at bounding box center [1275, 355] width 47 height 18
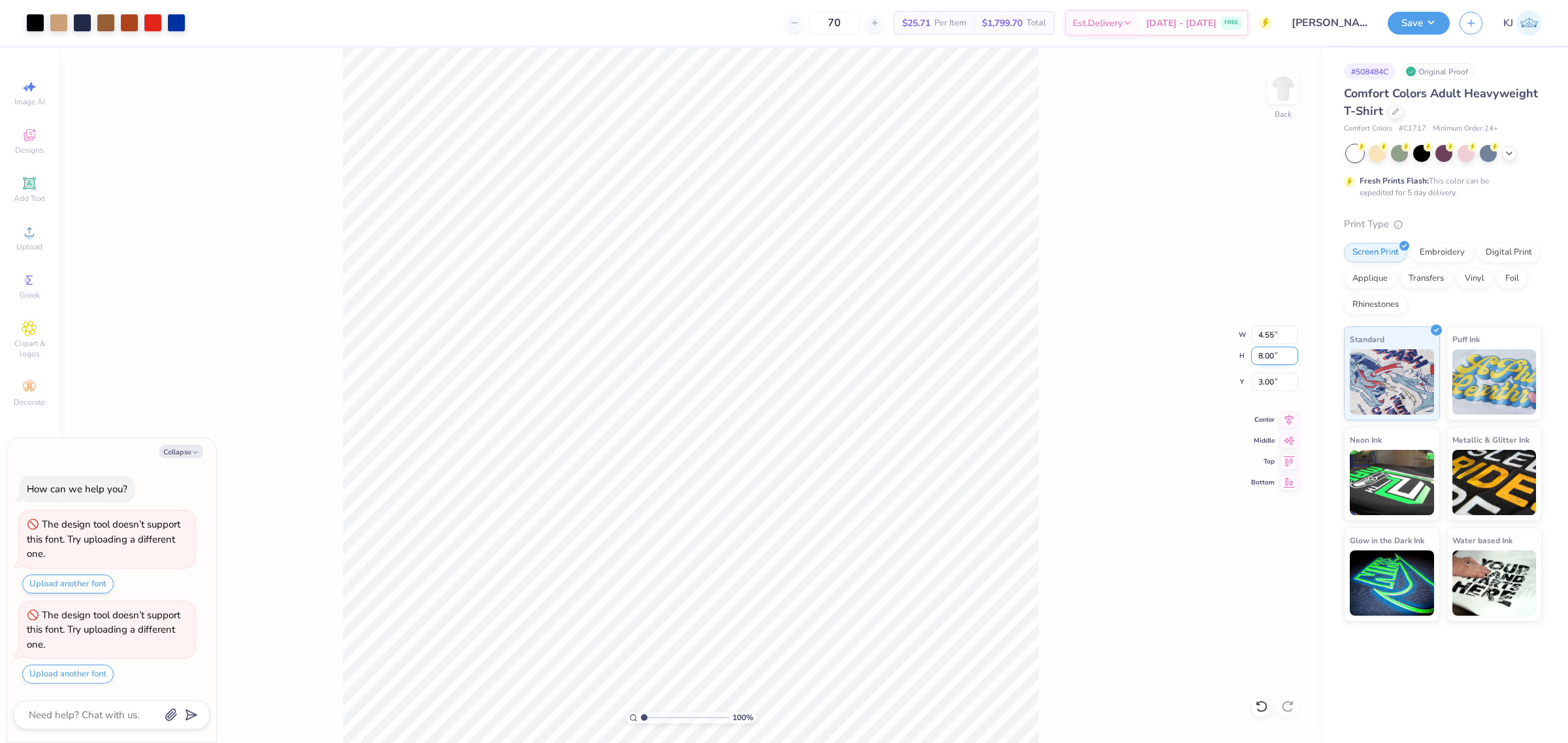
click at [1259, 359] on input "8.00" at bounding box center [1275, 355] width 47 height 18
type input "9"
type textarea "x"
type input "5.11"
type input "9.00"
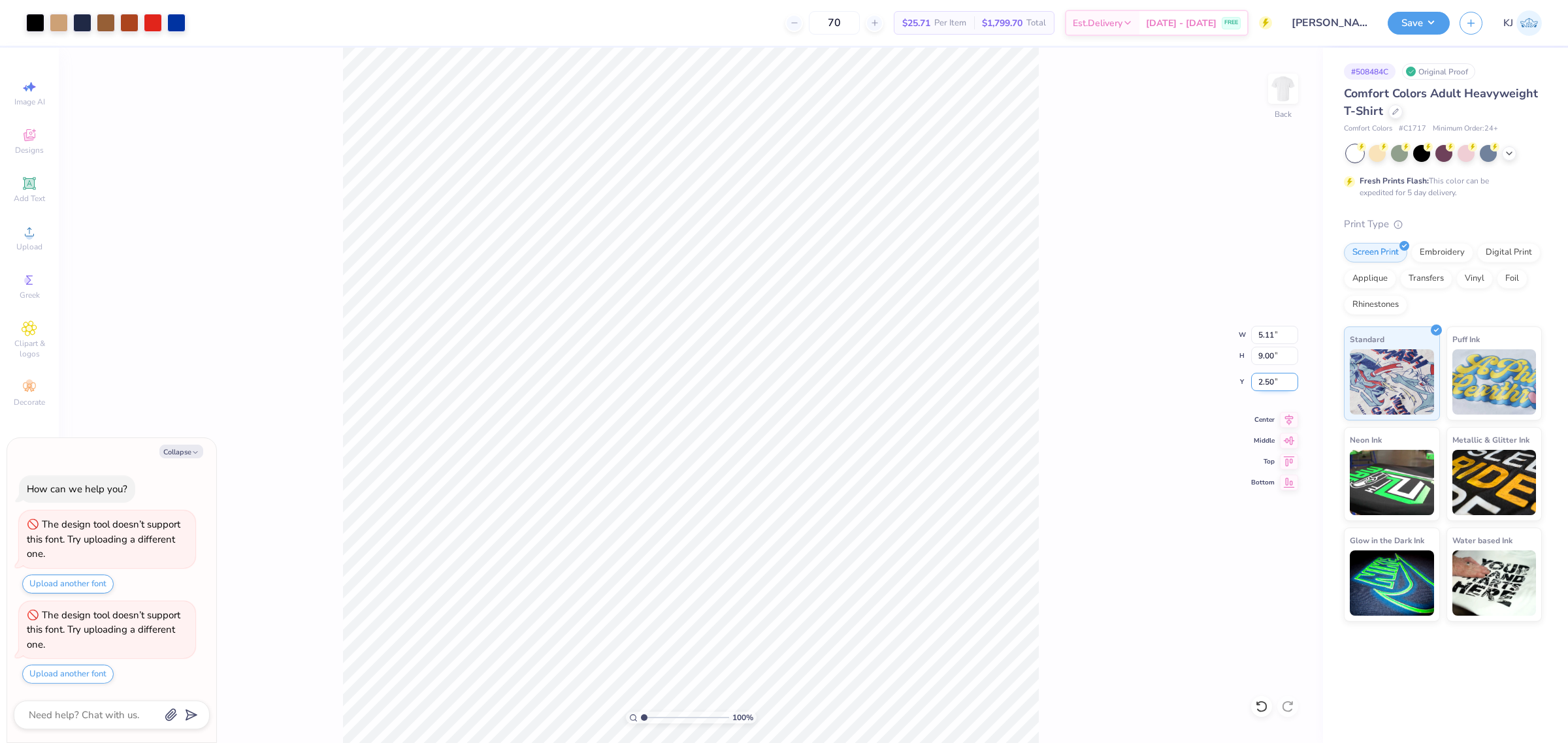
click at [1262, 383] on input "2.50" at bounding box center [1275, 382] width 47 height 18
type input "3"
type textarea "x"
type input "3.00"
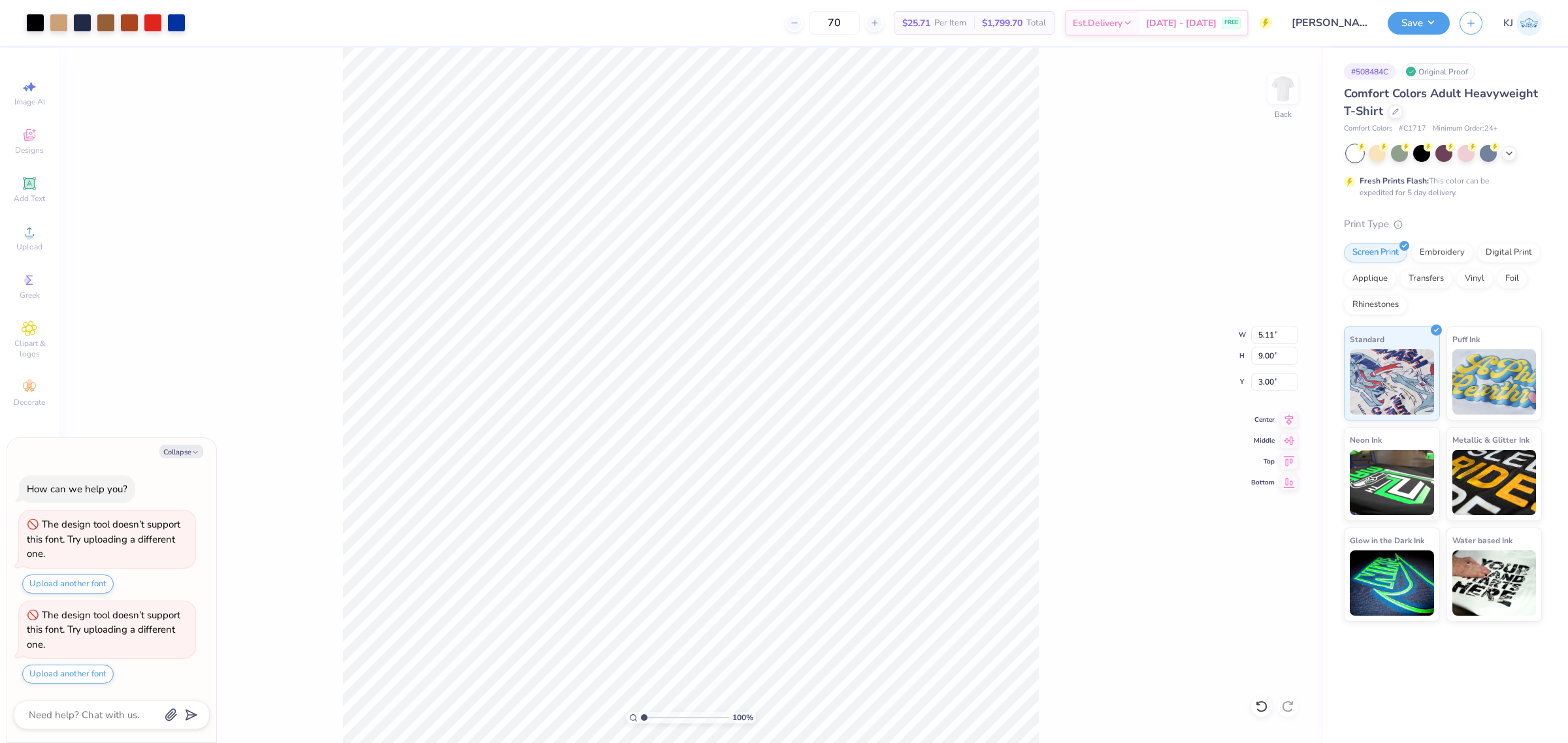
click at [1106, 394] on div "100 % Back W 5.11 5.11 " H 9.00 9.00 " Y 3.00 3.00 " Center Middle Top Bottom" at bounding box center [691, 395] width 1264 height 695
type textarea "x"
